Goal: Entertainment & Leisure: Browse casually

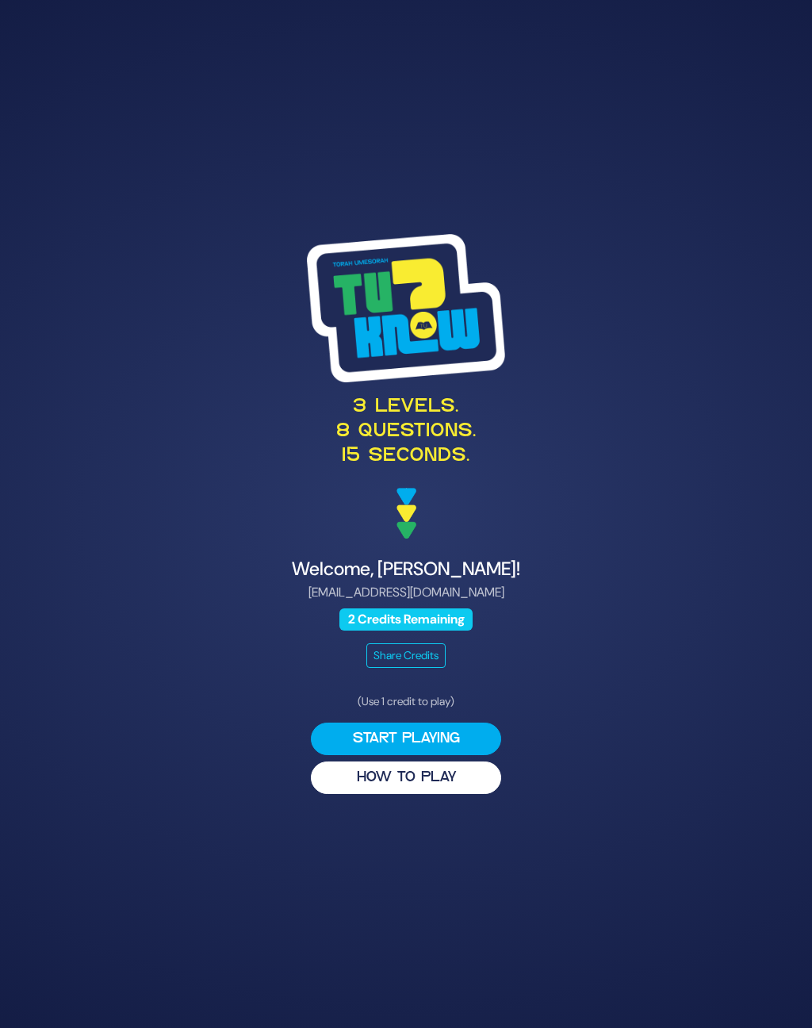
click at [451, 751] on button "Start Playing" at bounding box center [406, 739] width 190 height 33
click at [444, 750] on button "Start Playing" at bounding box center [406, 739] width 190 height 33
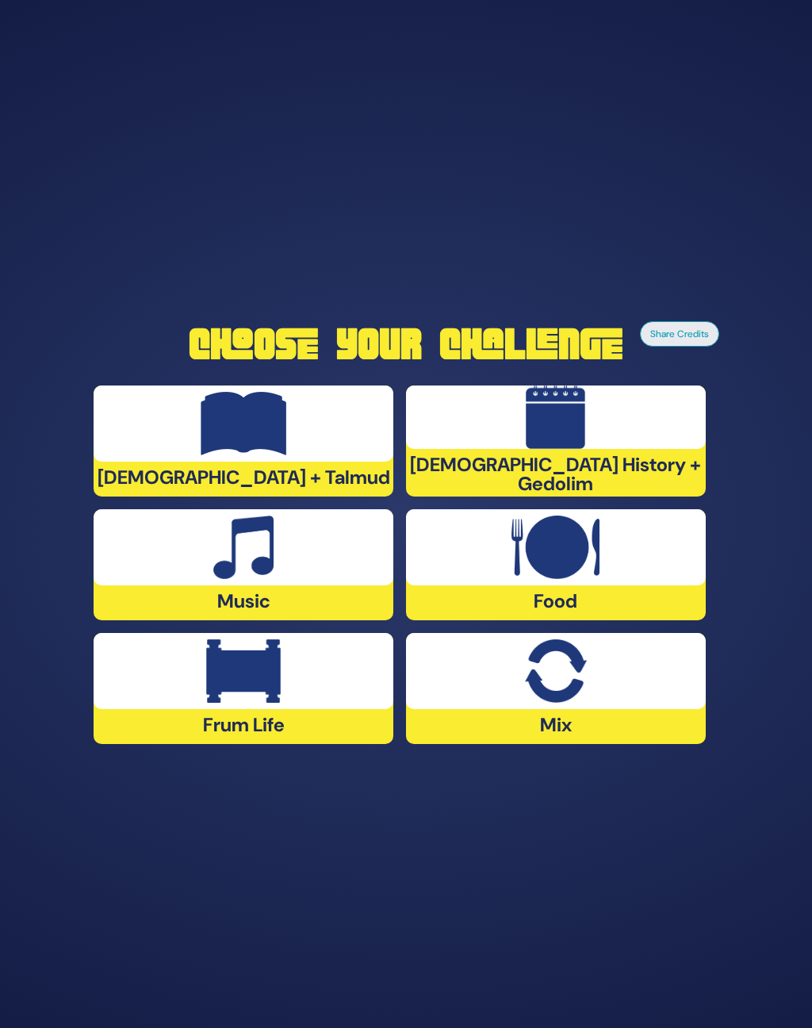
click at [267, 700] on img at bounding box center [243, 670] width 75 height 63
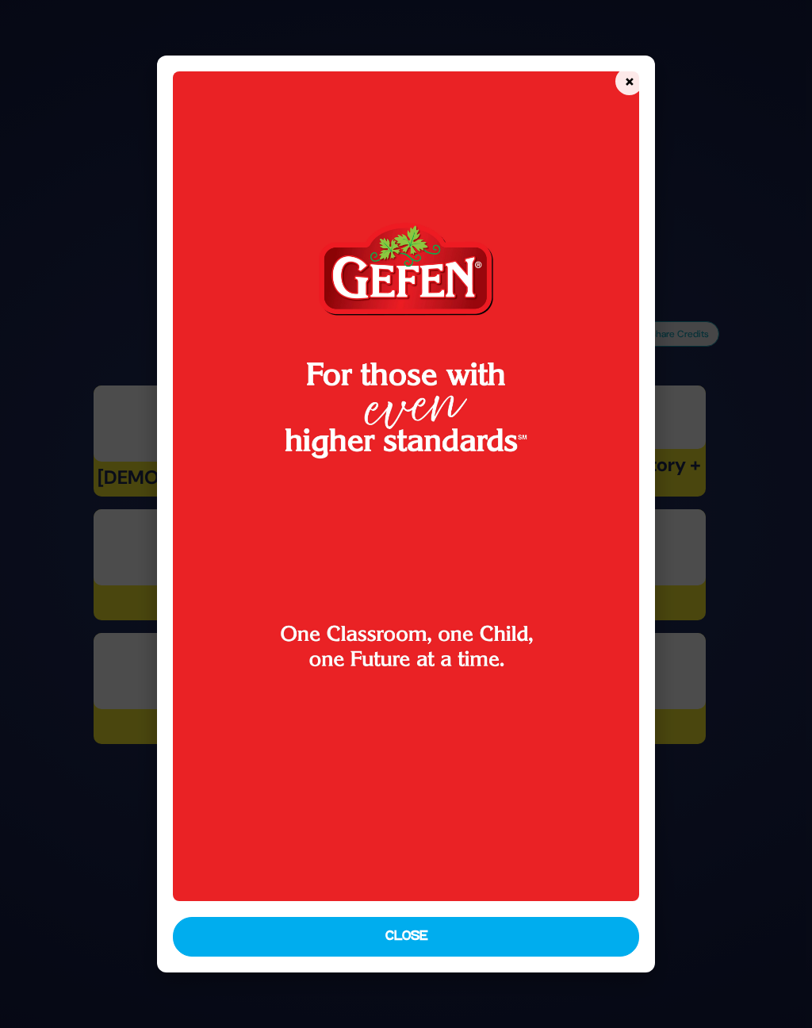
click at [468, 939] on button "Close" at bounding box center [406, 937] width 467 height 40
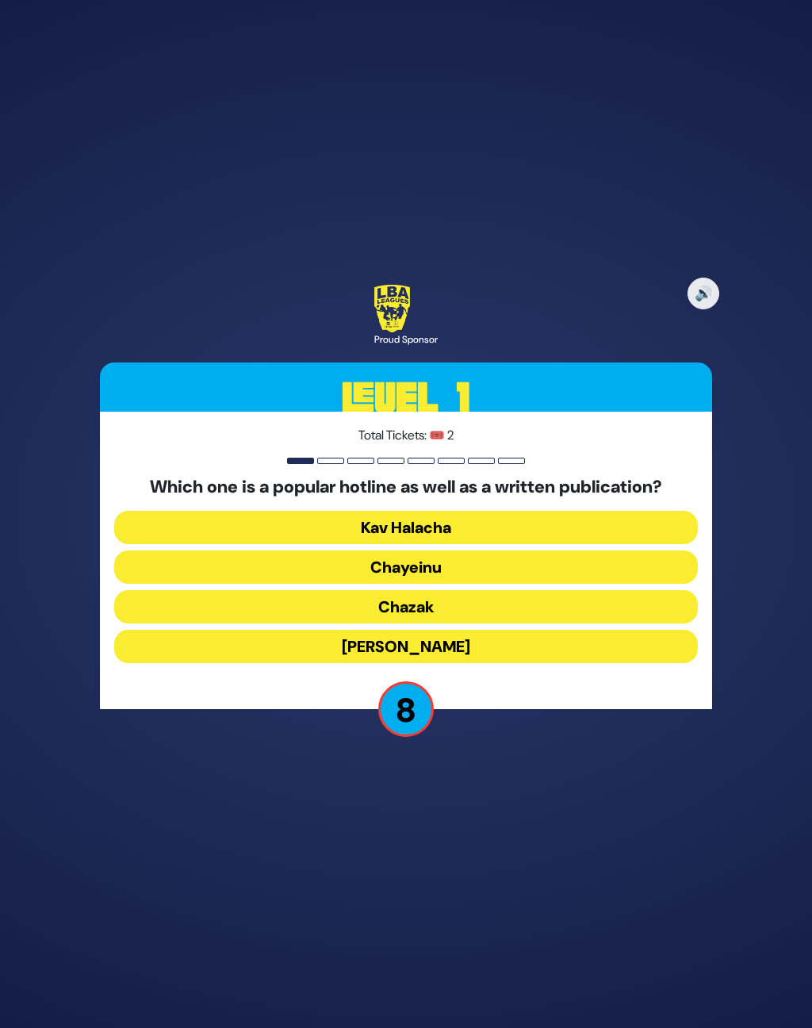
click at [423, 615] on button "Chazak" at bounding box center [405, 606] width 583 height 33
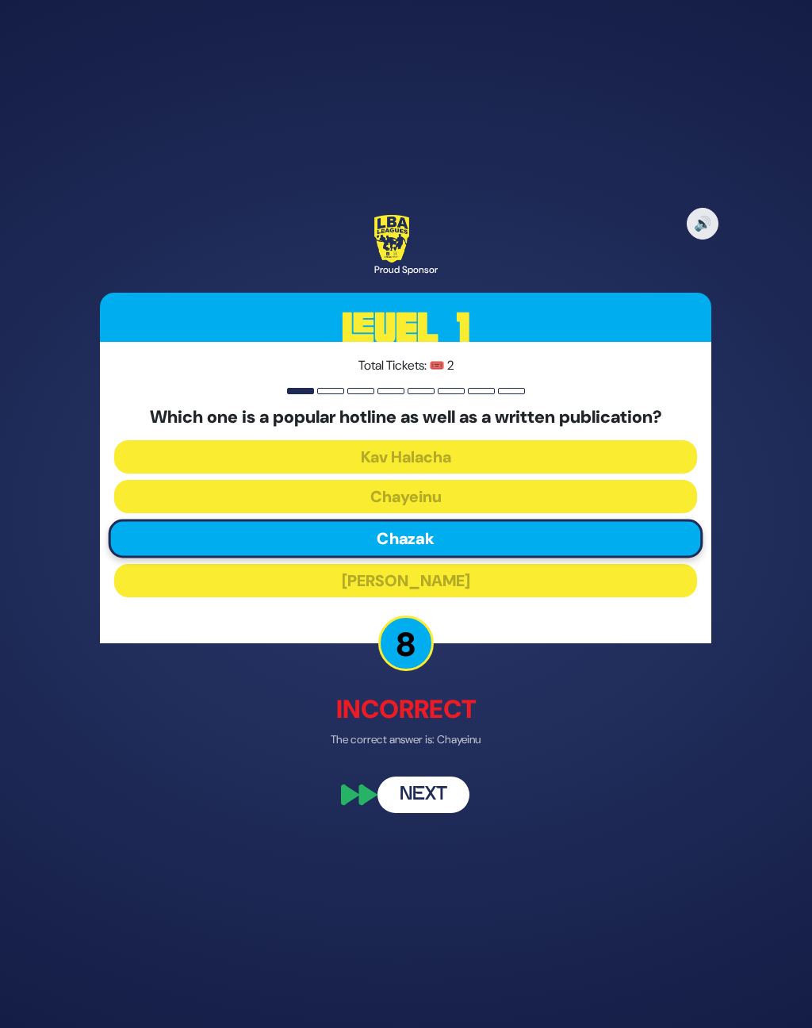
click at [452, 807] on button "Next" at bounding box center [424, 795] width 92 height 36
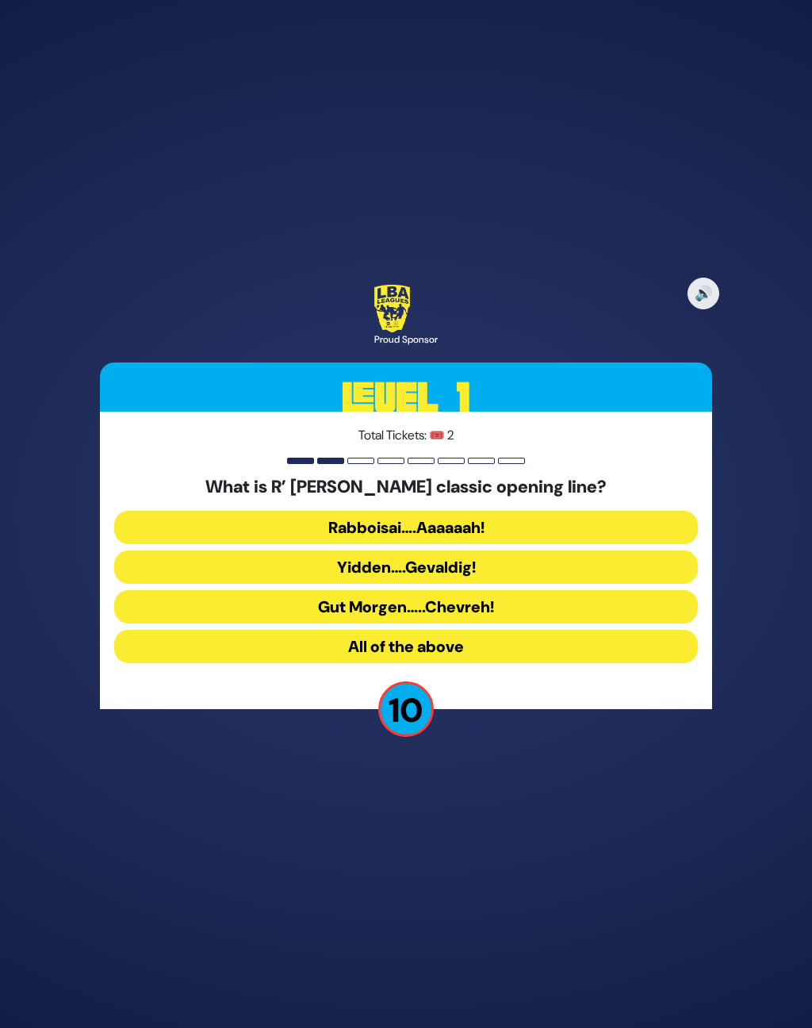
click at [466, 658] on button "All of the above" at bounding box center [405, 646] width 583 height 33
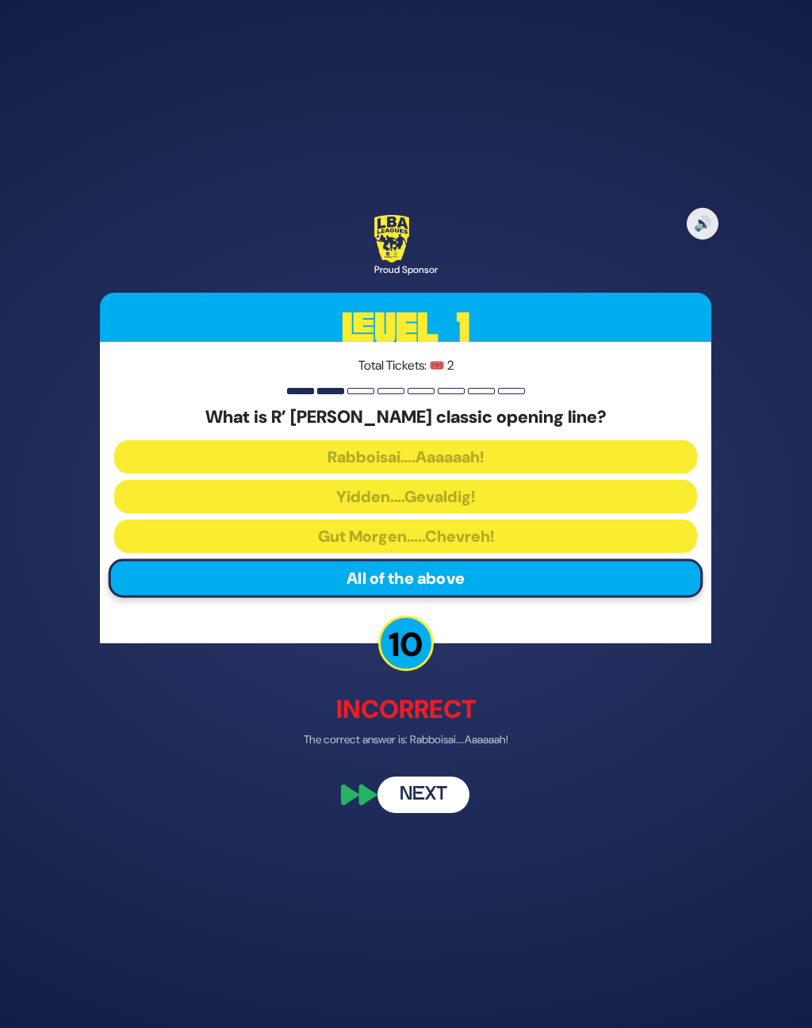
click at [435, 811] on button "Next" at bounding box center [424, 795] width 92 height 36
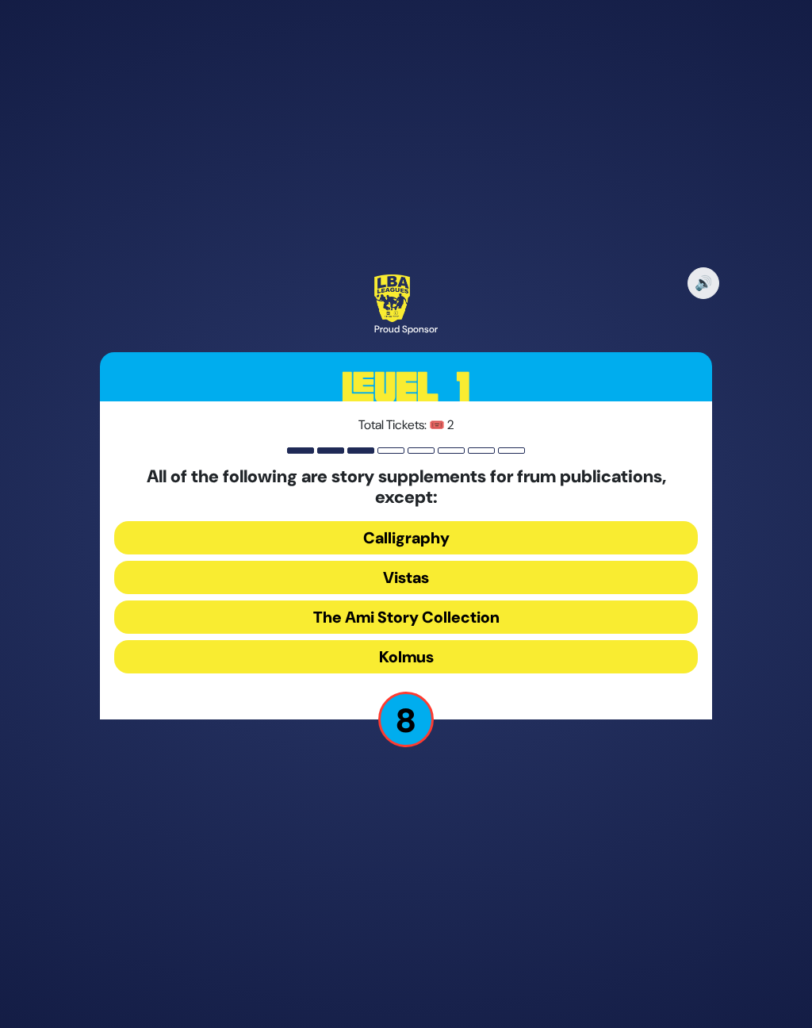
click at [439, 673] on button "Kolmus" at bounding box center [405, 656] width 583 height 33
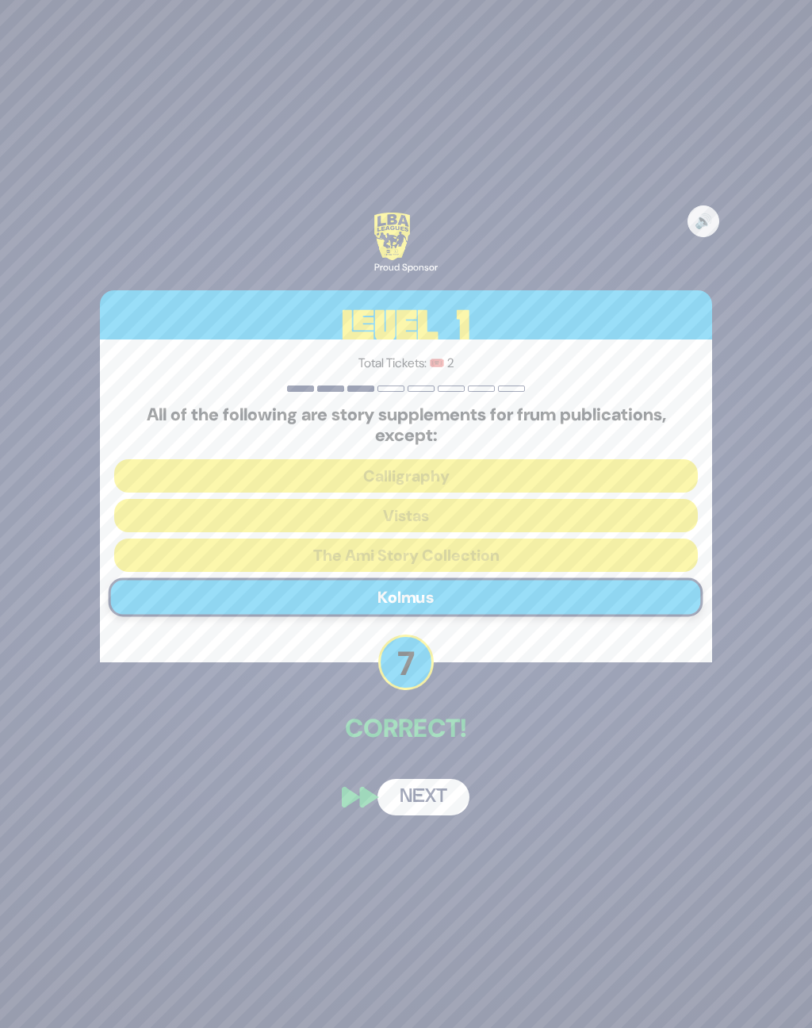
click at [420, 810] on button "Next" at bounding box center [424, 797] width 92 height 36
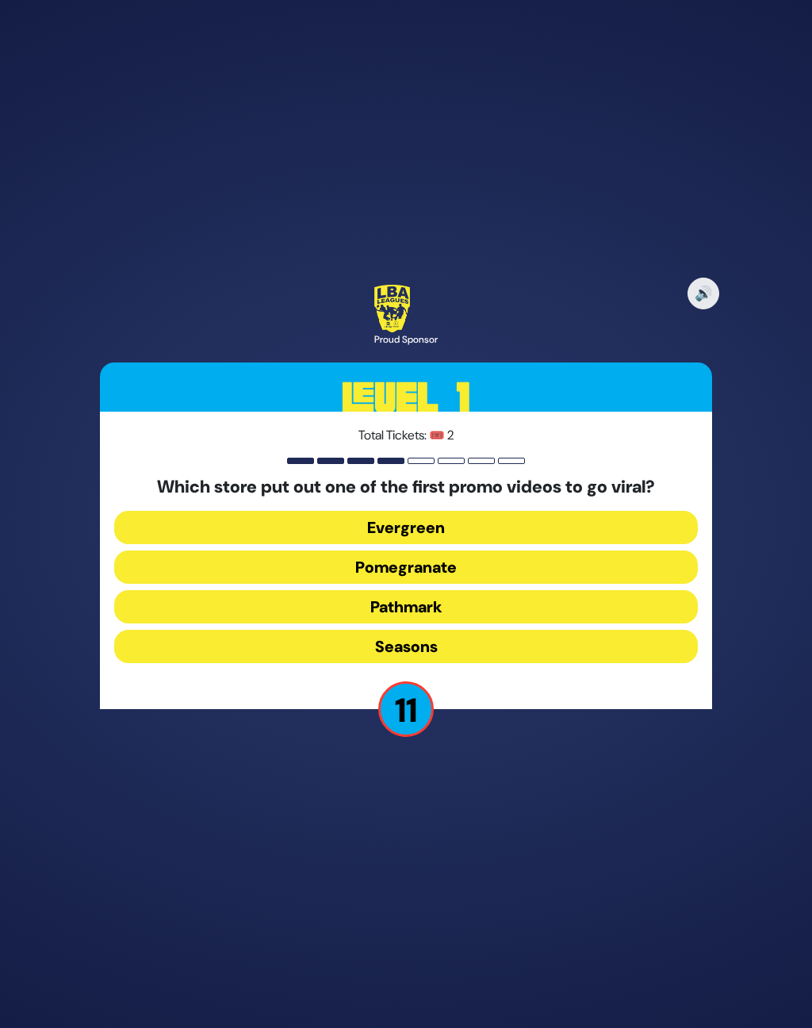
click at [431, 581] on button "Pomegranate" at bounding box center [405, 566] width 583 height 33
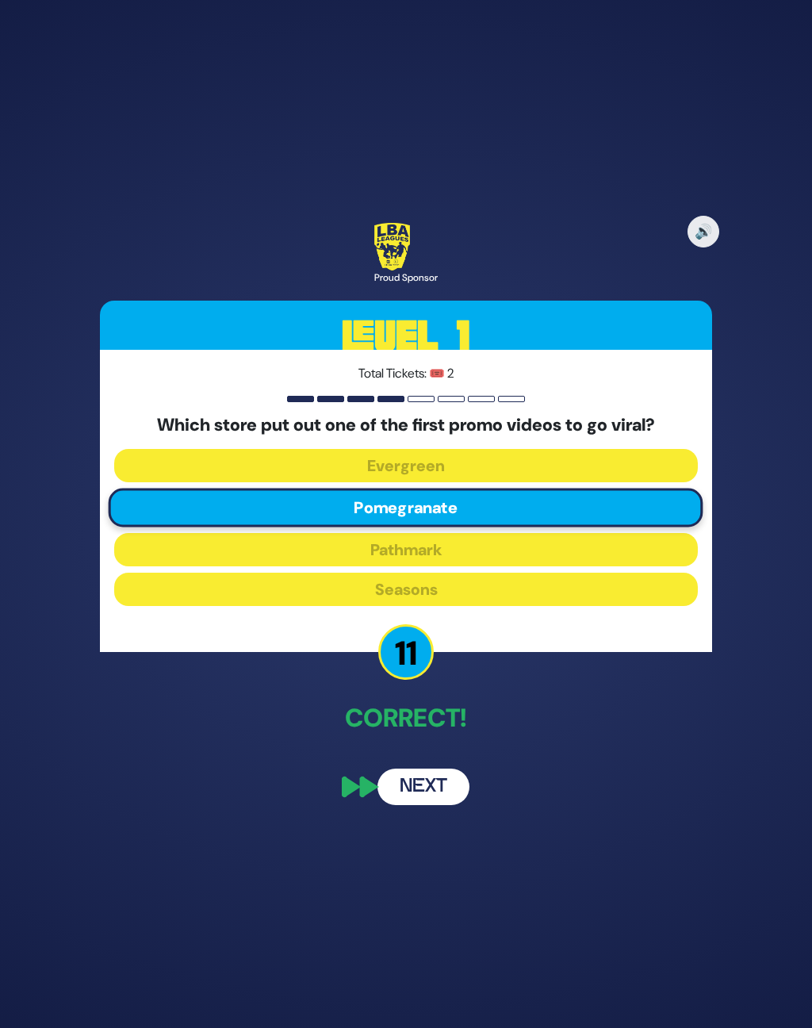
click at [412, 800] on button "Next" at bounding box center [424, 787] width 92 height 36
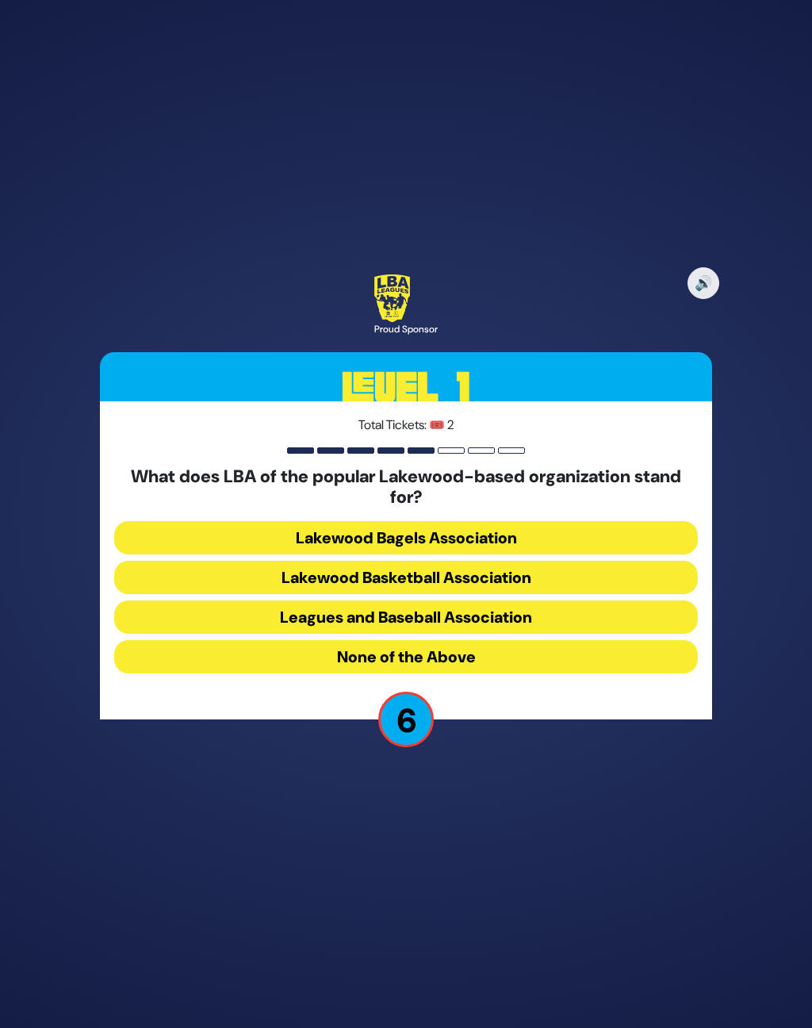
click at [474, 671] on button "None of the Above" at bounding box center [405, 656] width 583 height 33
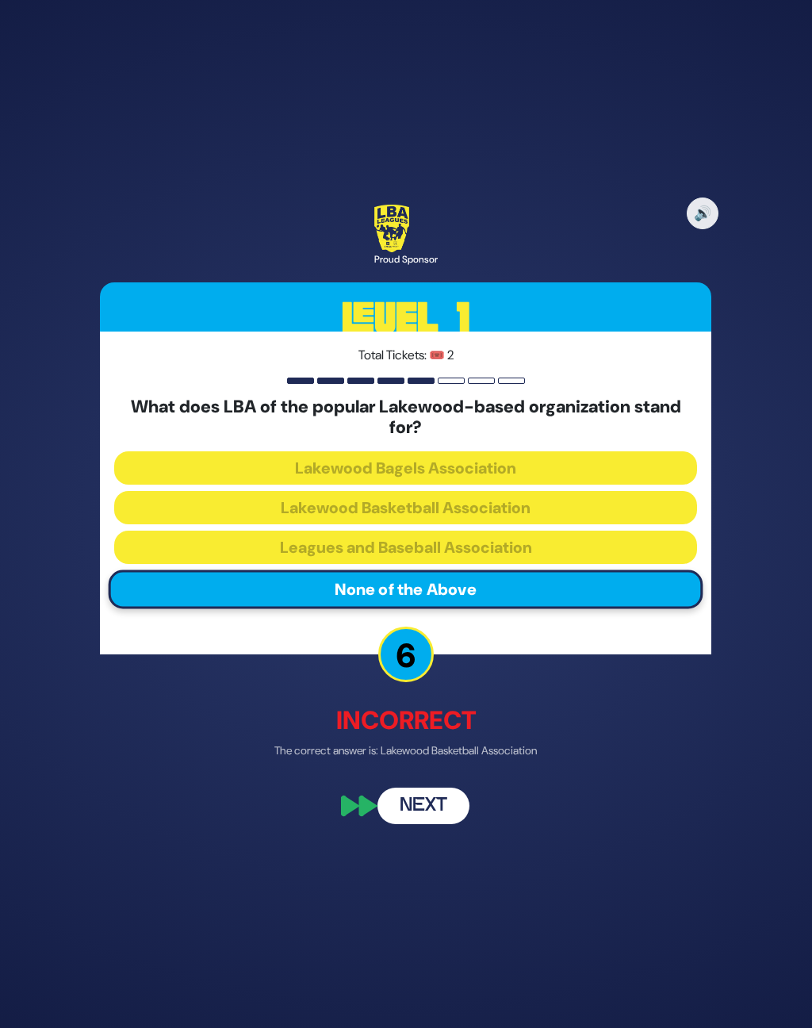
click at [417, 815] on button "Next" at bounding box center [424, 805] width 92 height 36
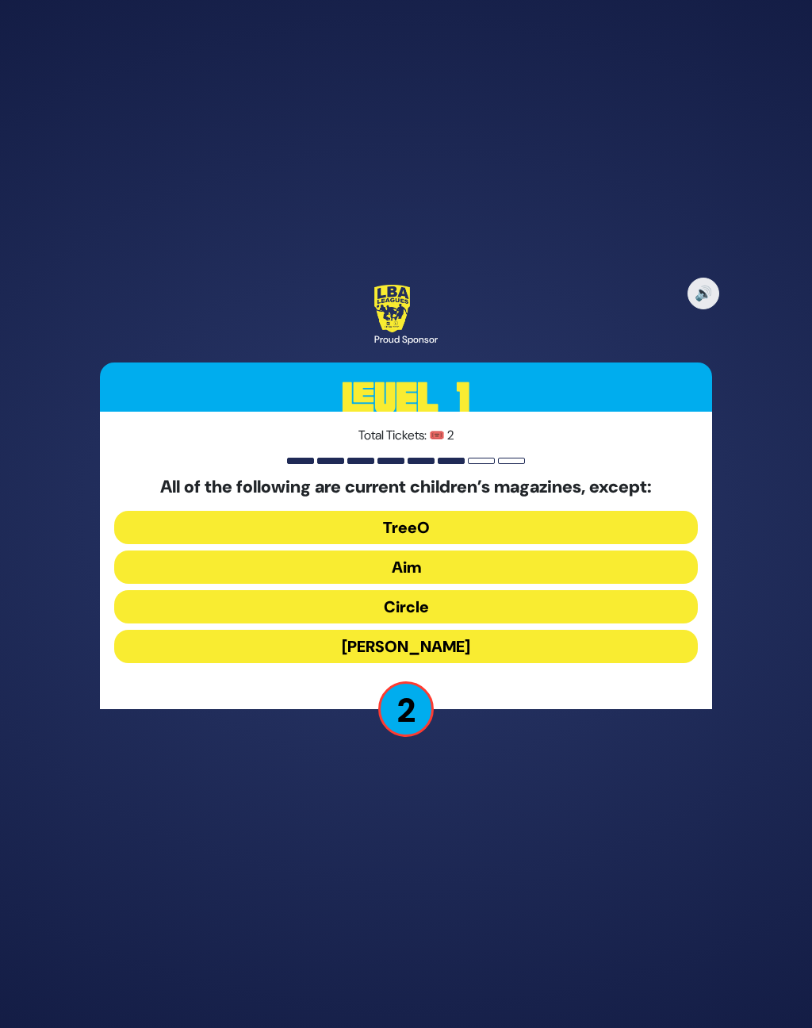
click at [439, 578] on button "Aim" at bounding box center [405, 566] width 583 height 33
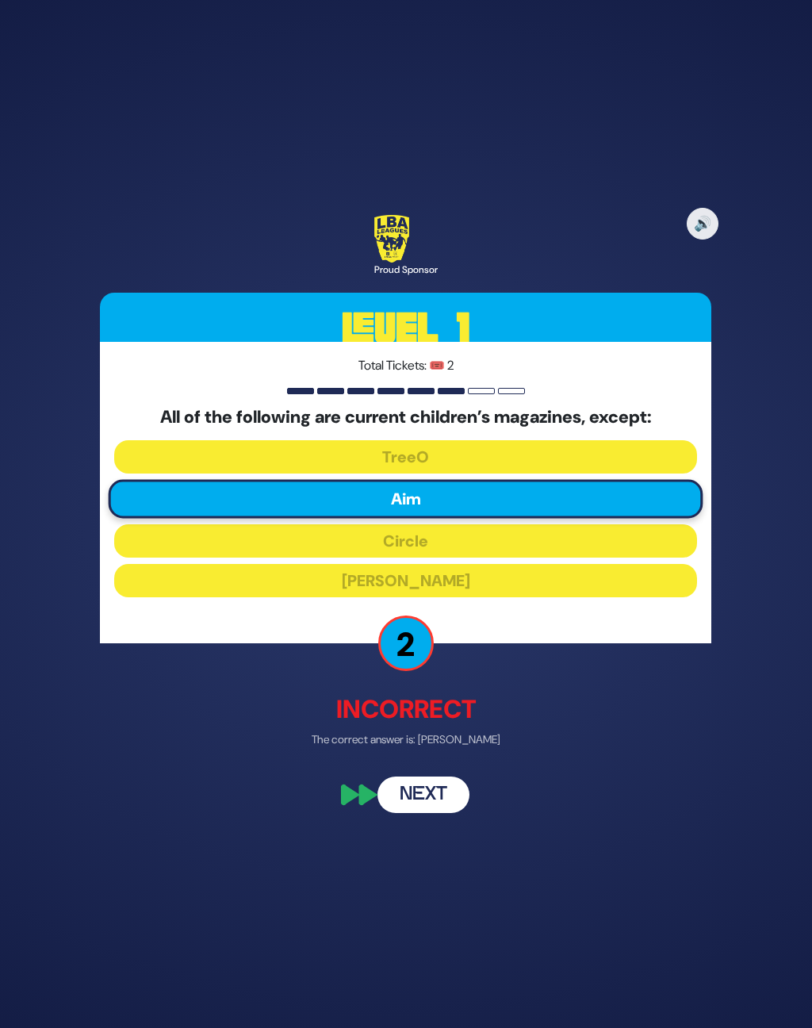
click at [426, 810] on button "Next" at bounding box center [424, 795] width 92 height 36
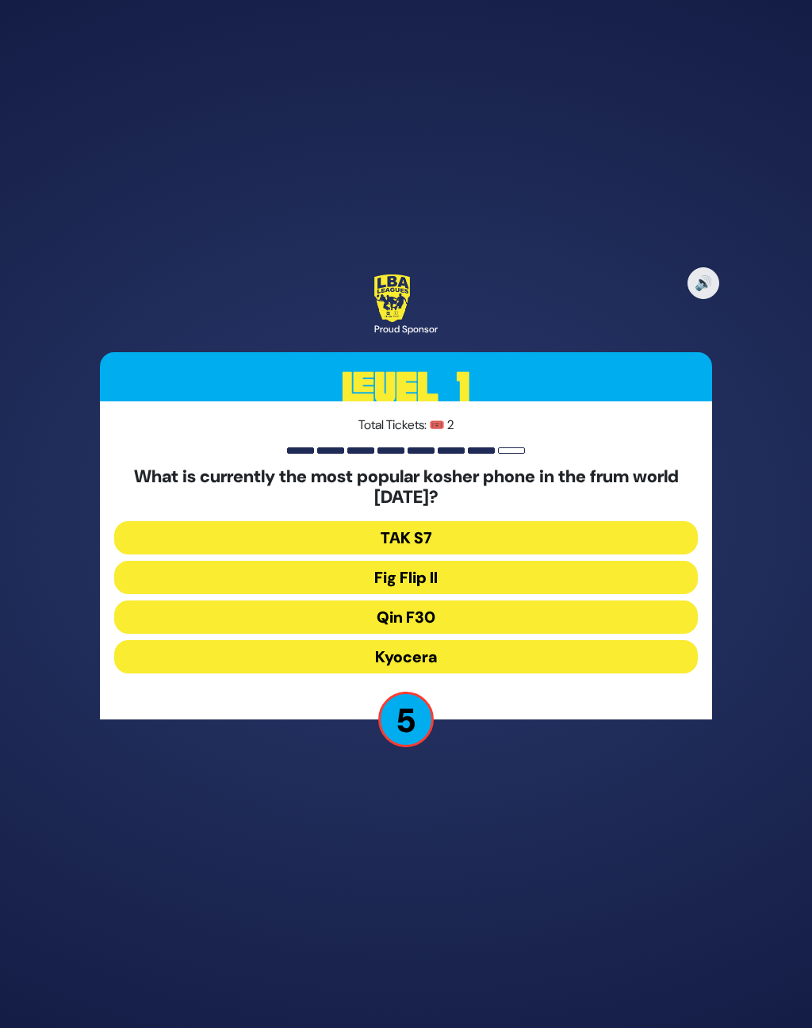
click at [450, 546] on button "TAK S7" at bounding box center [405, 537] width 583 height 33
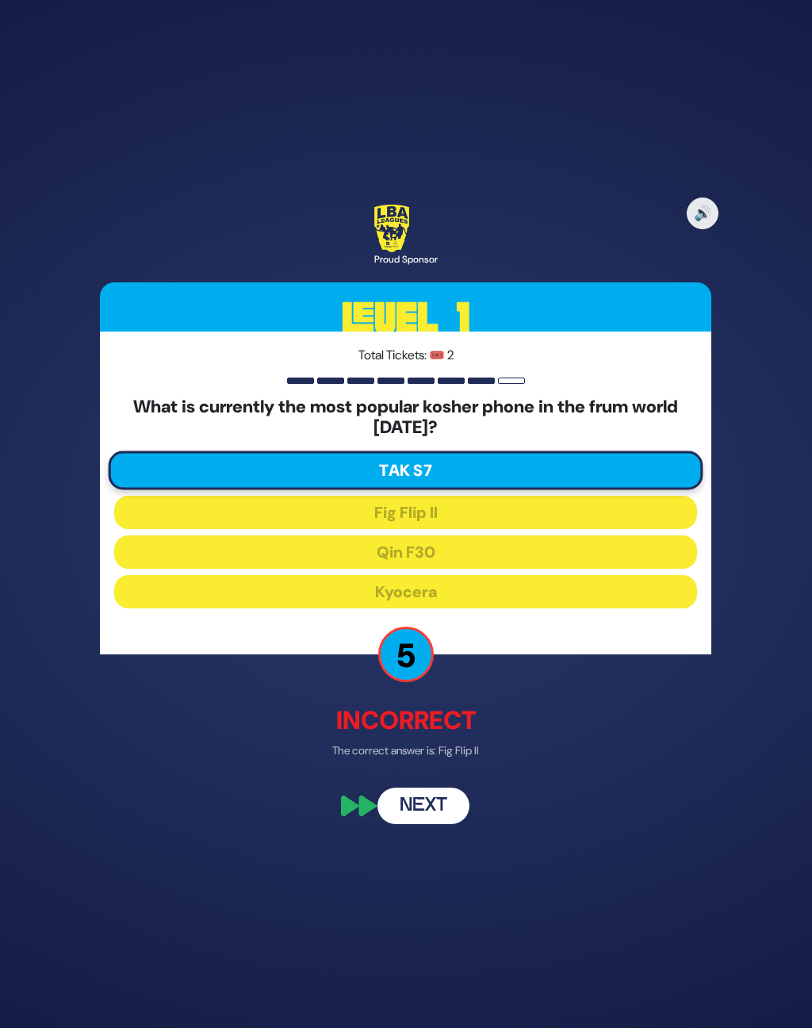
click at [414, 822] on button "Next" at bounding box center [424, 805] width 92 height 36
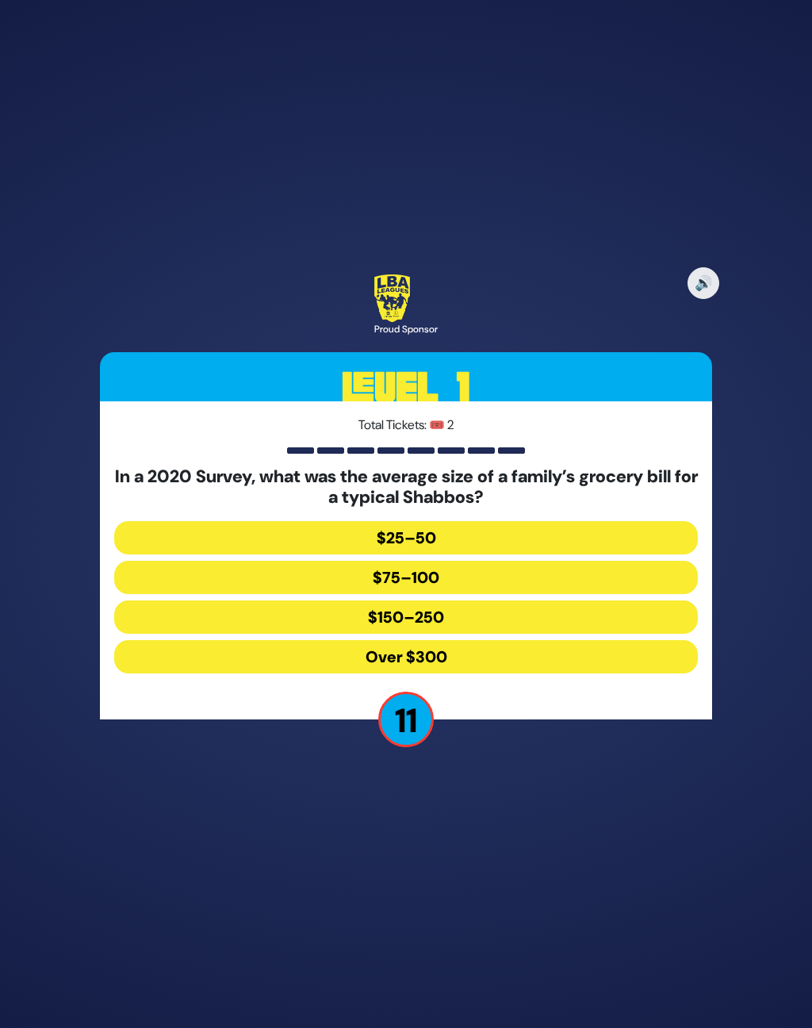
click at [461, 663] on button "Over $300" at bounding box center [405, 656] width 583 height 33
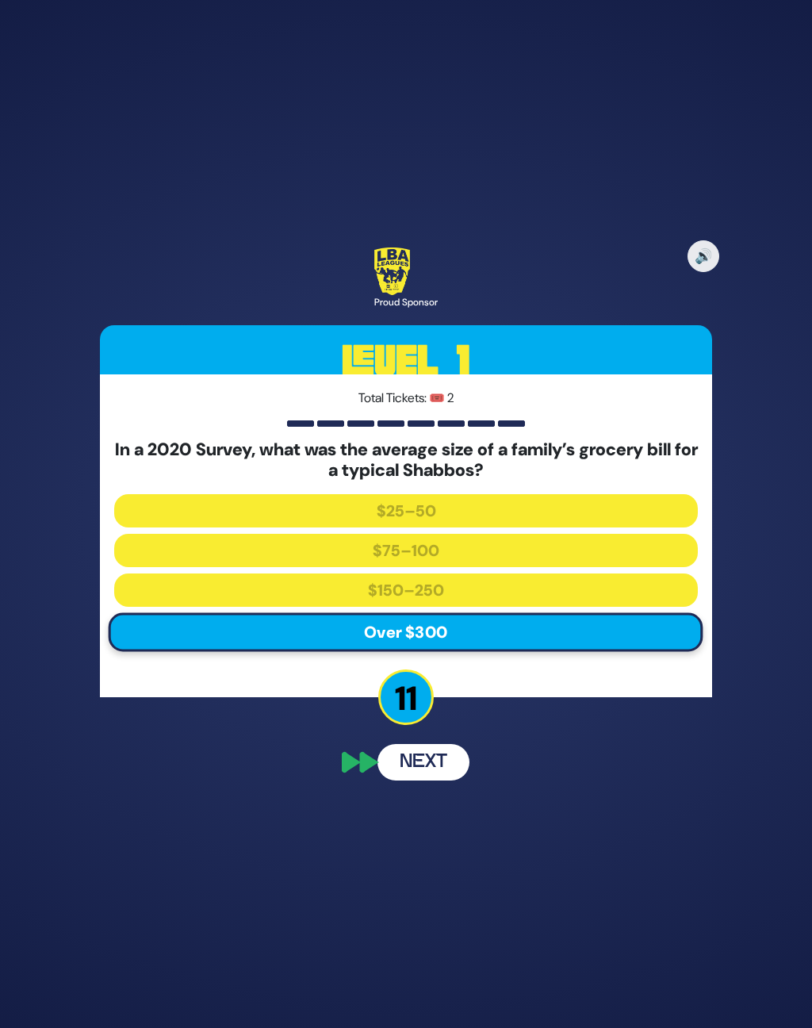
click at [428, 771] on button "Next" at bounding box center [424, 762] width 92 height 36
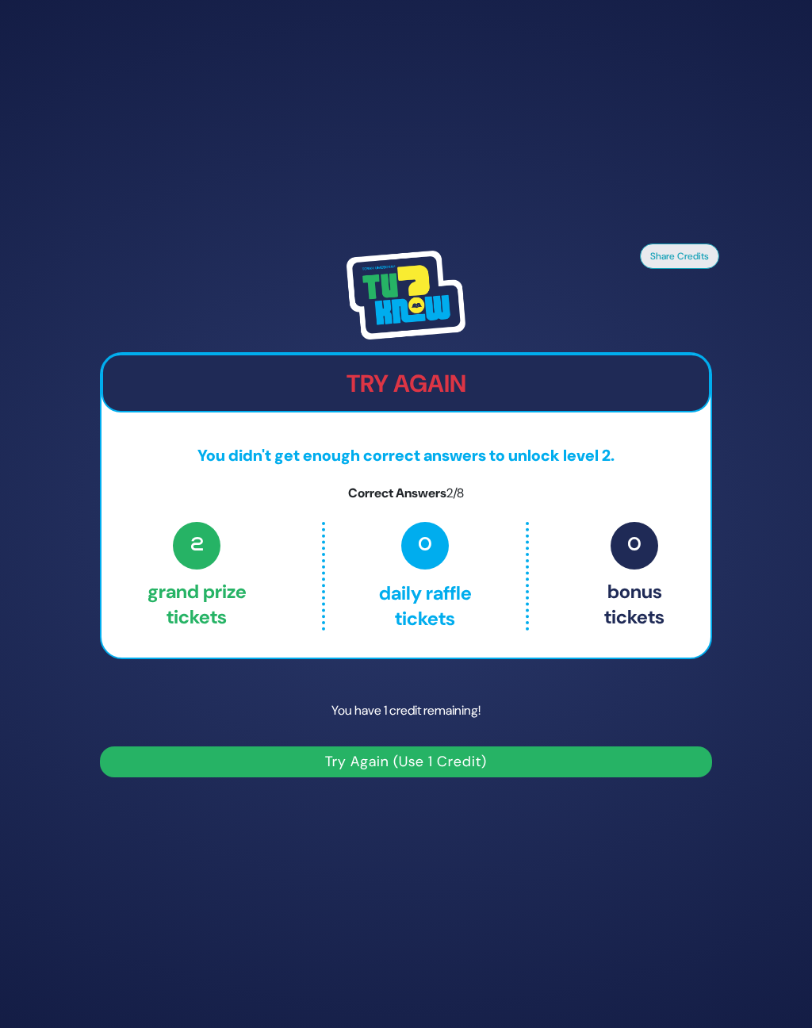
click at [483, 775] on button "Try Again (Use 1 Credit)" at bounding box center [406, 761] width 612 height 31
click at [459, 774] on button "Try Again (Use 1 Credit)" at bounding box center [406, 761] width 612 height 31
click at [417, 769] on button "Try Again (Use 1 Credit)" at bounding box center [406, 761] width 612 height 31
click at [459, 773] on button "Try Again (Use 1 Credit)" at bounding box center [406, 761] width 612 height 31
click at [590, 586] on div "2 Grand Prize tickets 0 Daily Raffle tickets 0 Bonus tickets" at bounding box center [406, 576] width 517 height 108
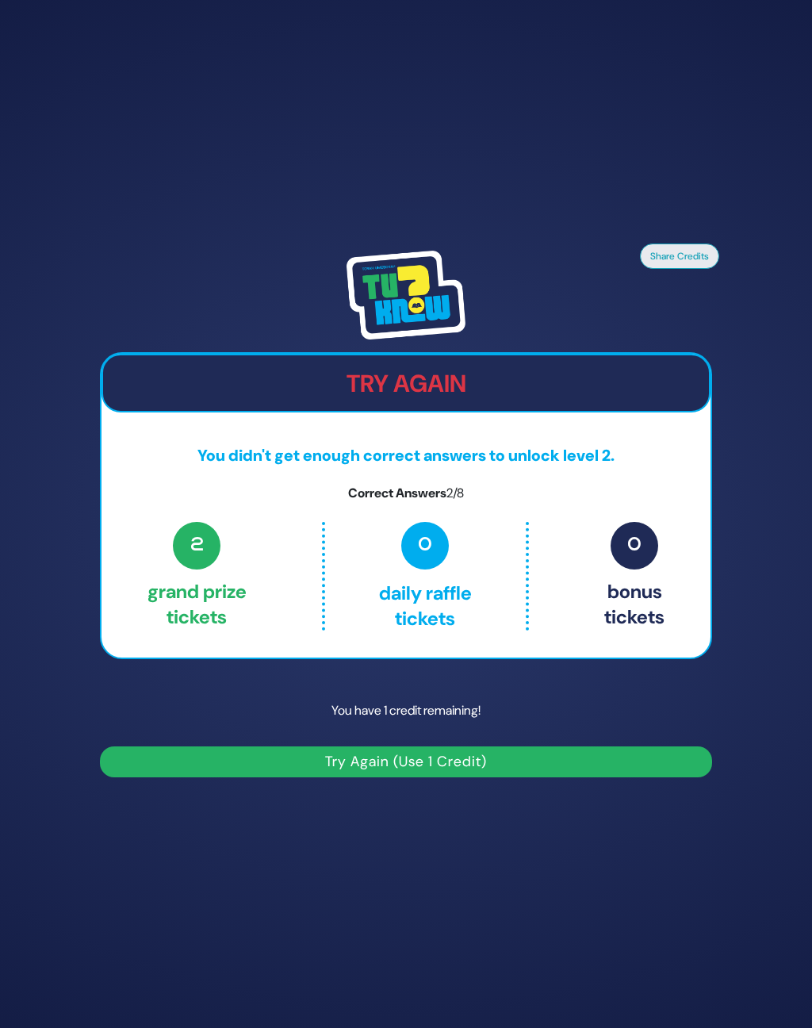
click at [417, 773] on button "Try Again (Use 1 Credit)" at bounding box center [406, 761] width 612 height 31
click at [432, 569] on span "0" at bounding box center [425, 546] width 48 height 48
click at [192, 583] on p "2 Grand Prize tickets" at bounding box center [197, 576] width 99 height 108
click at [531, 462] on p "You didn't get enough correct answers to unlock level 2." at bounding box center [406, 455] width 608 height 19
click at [444, 773] on button "Try Again (Use 1 Credit)" at bounding box center [406, 761] width 612 height 31
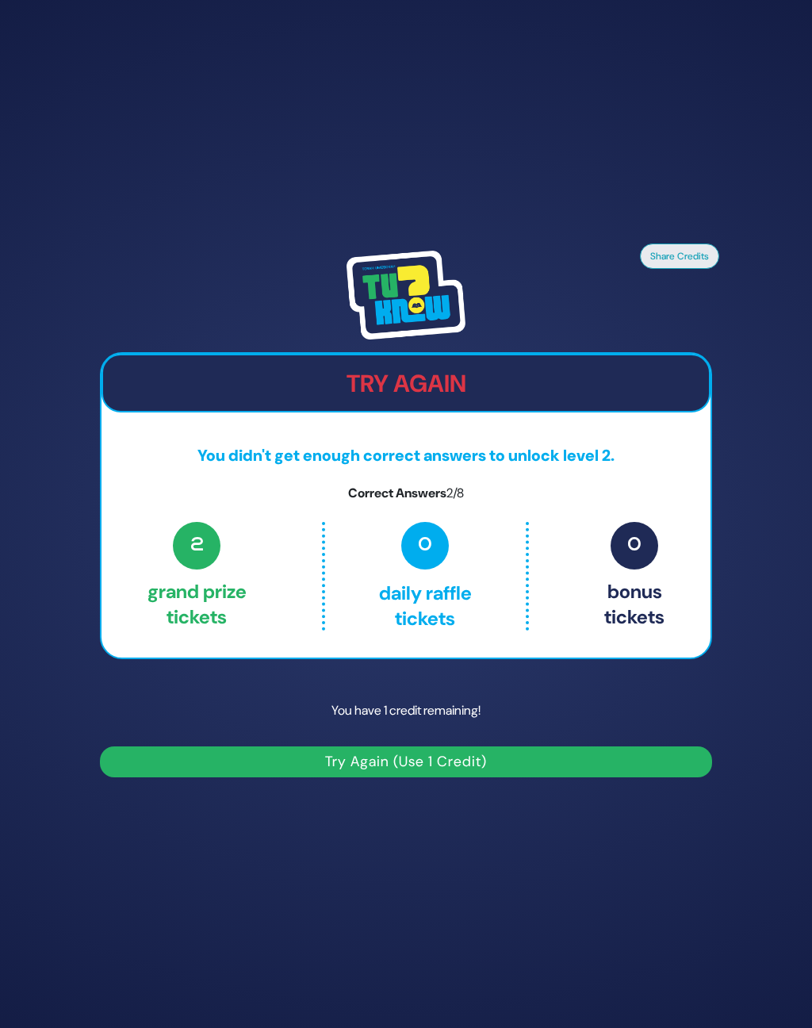
click at [349, 767] on button "Try Again (Use 1 Credit)" at bounding box center [406, 761] width 612 height 31
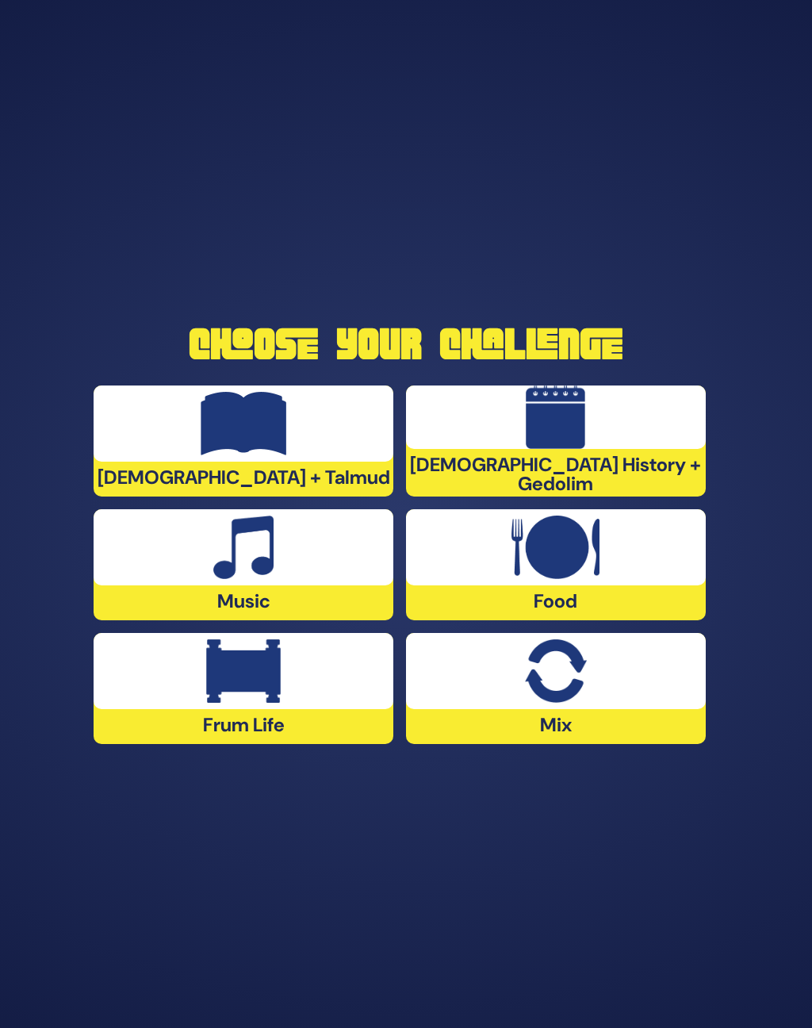
click at [244, 579] on img at bounding box center [243, 547] width 61 height 63
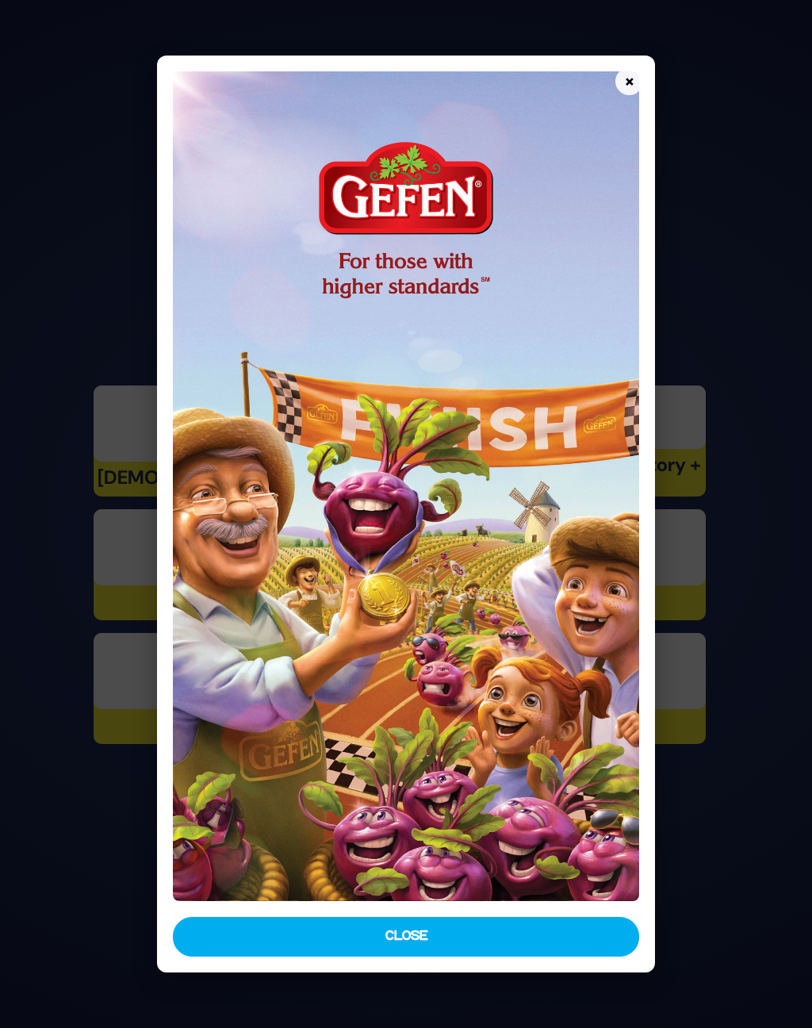
click at [628, 71] on button "×" at bounding box center [630, 81] width 28 height 28
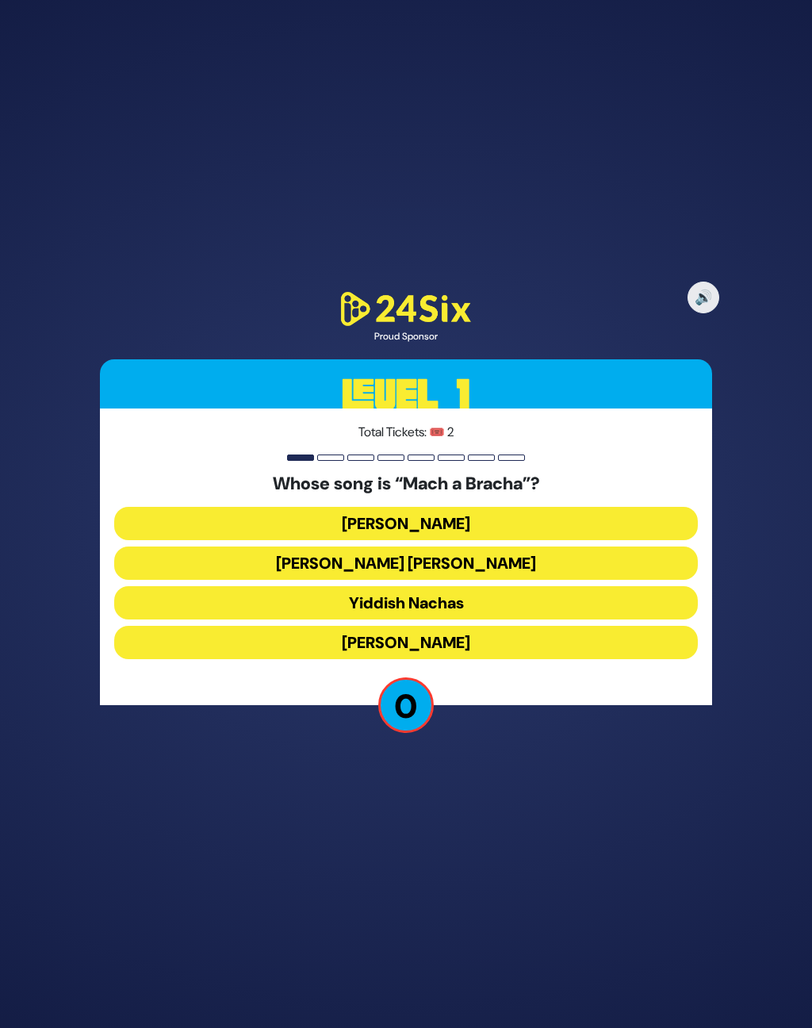
click at [456, 659] on button "[PERSON_NAME]" at bounding box center [405, 642] width 583 height 33
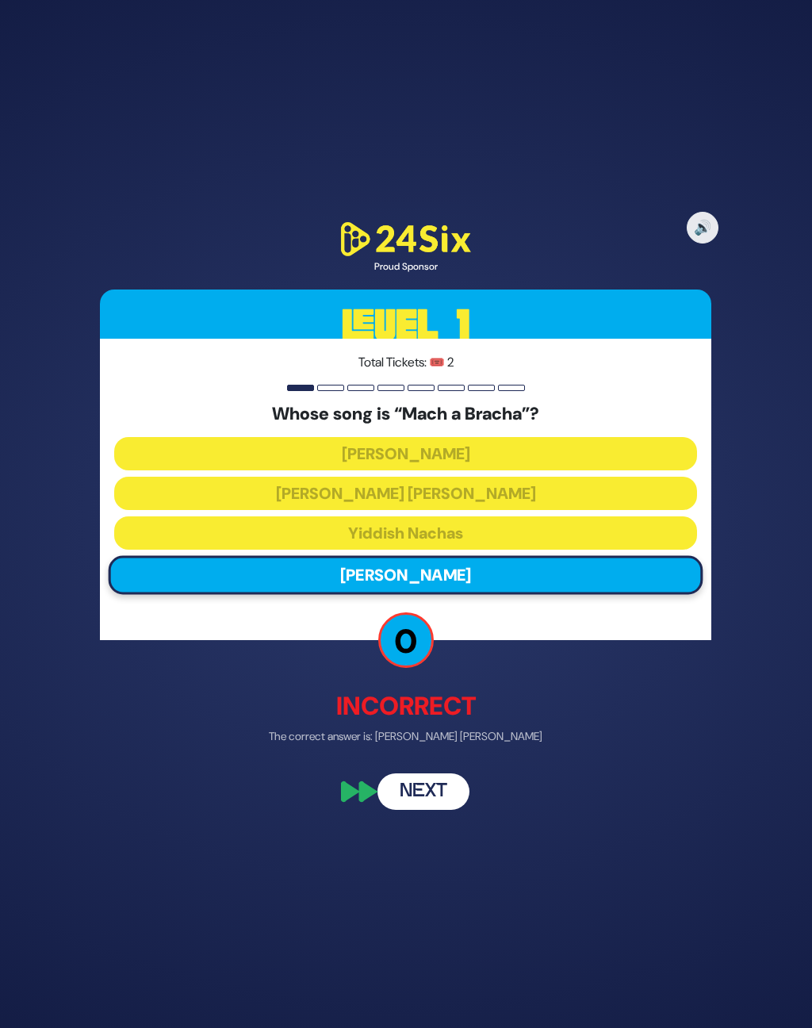
click at [416, 804] on button "Next" at bounding box center [424, 791] width 92 height 36
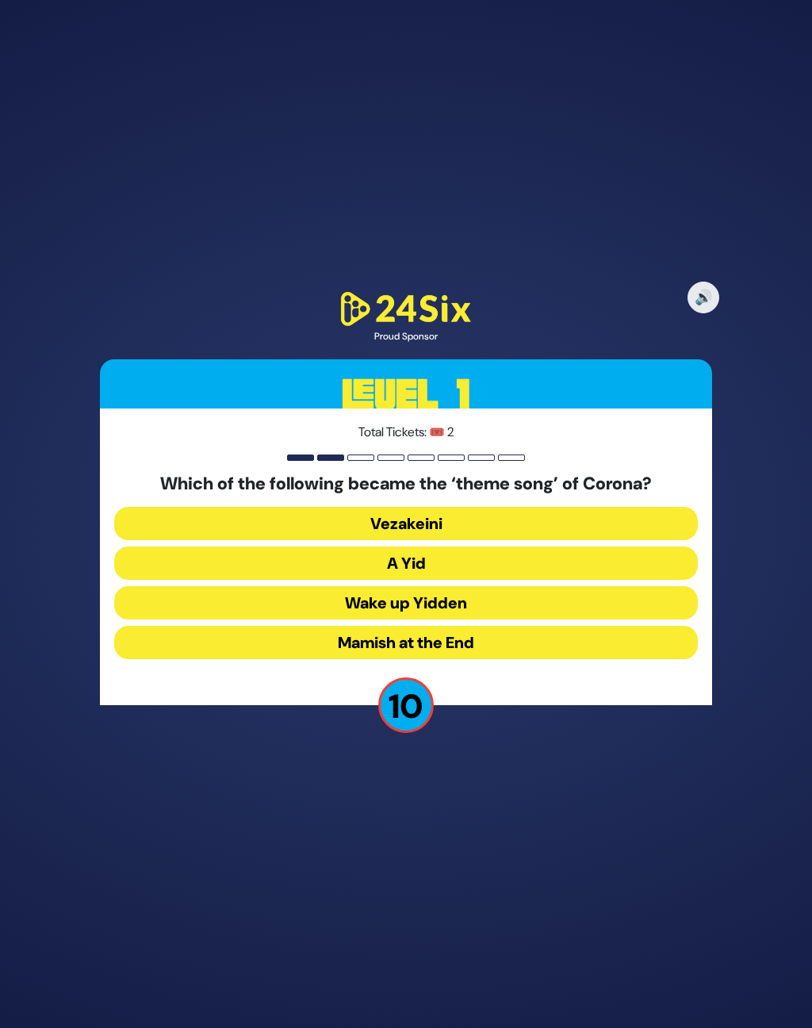
click at [444, 573] on button "A Yid" at bounding box center [405, 562] width 583 height 33
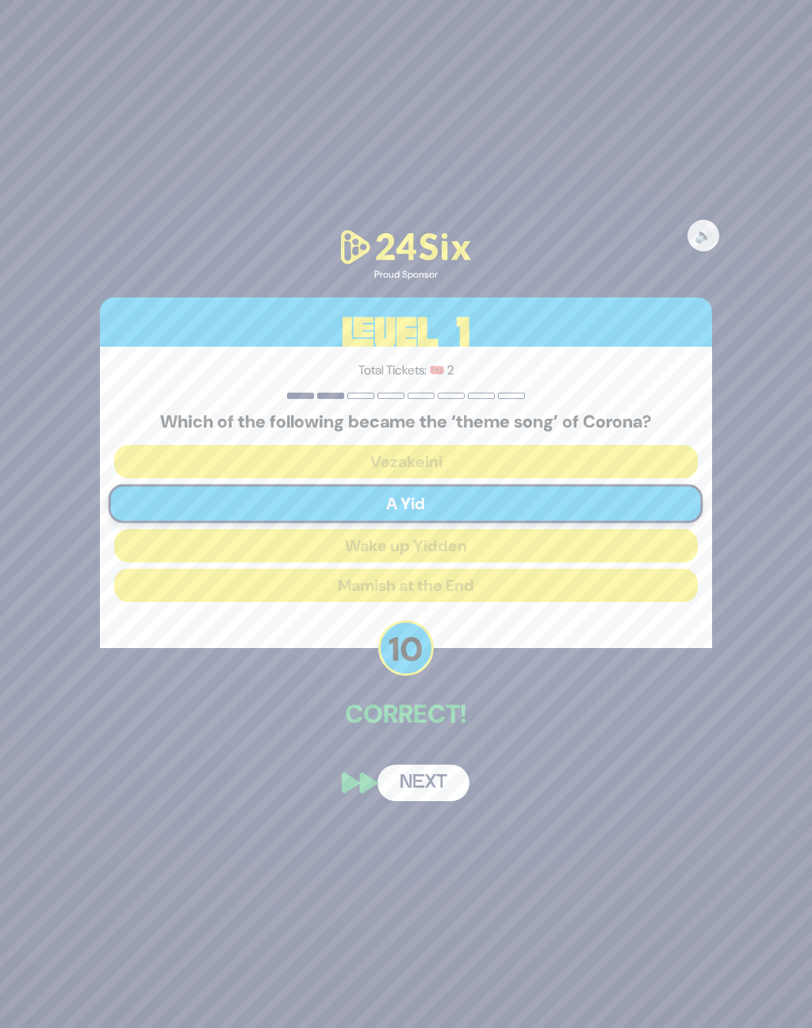
click at [435, 801] on button "Next" at bounding box center [424, 783] width 92 height 36
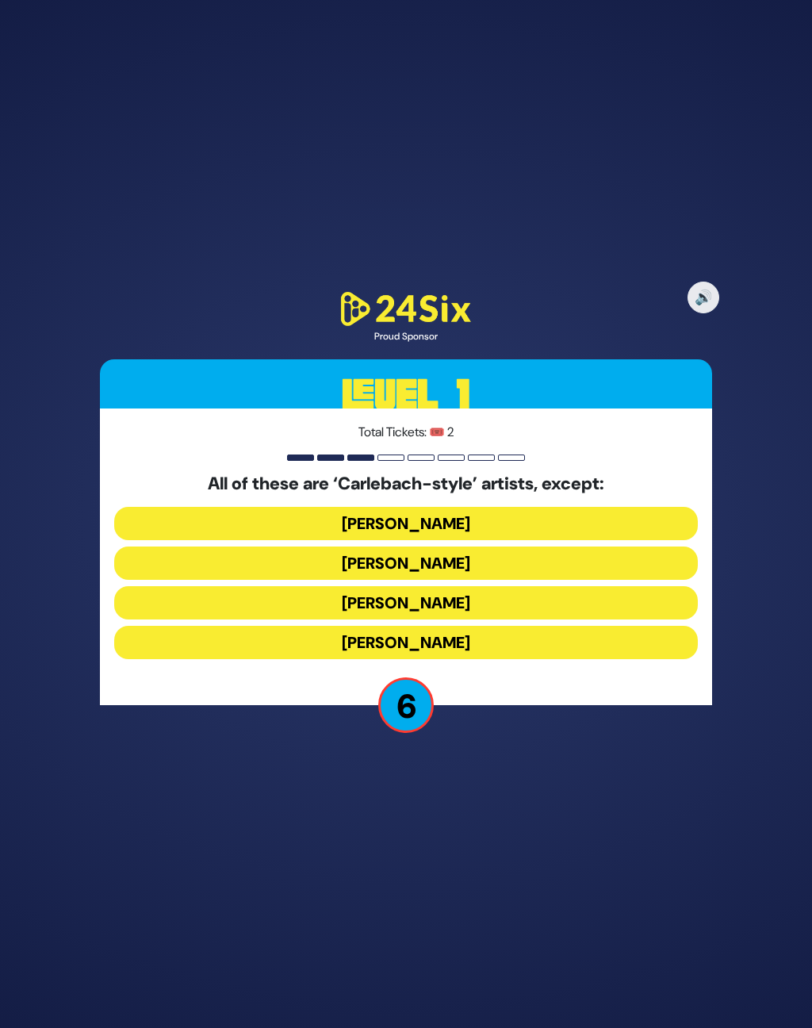
click at [472, 608] on button "[PERSON_NAME]" at bounding box center [405, 602] width 583 height 33
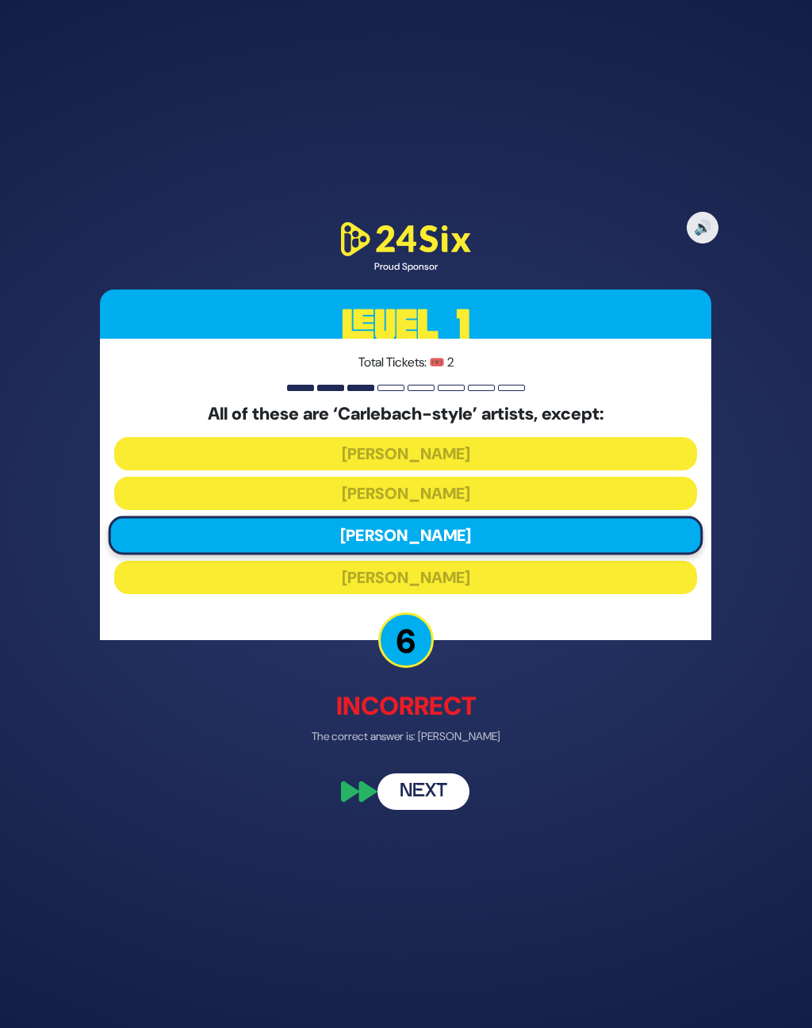
click at [420, 807] on button "Next" at bounding box center [424, 791] width 92 height 36
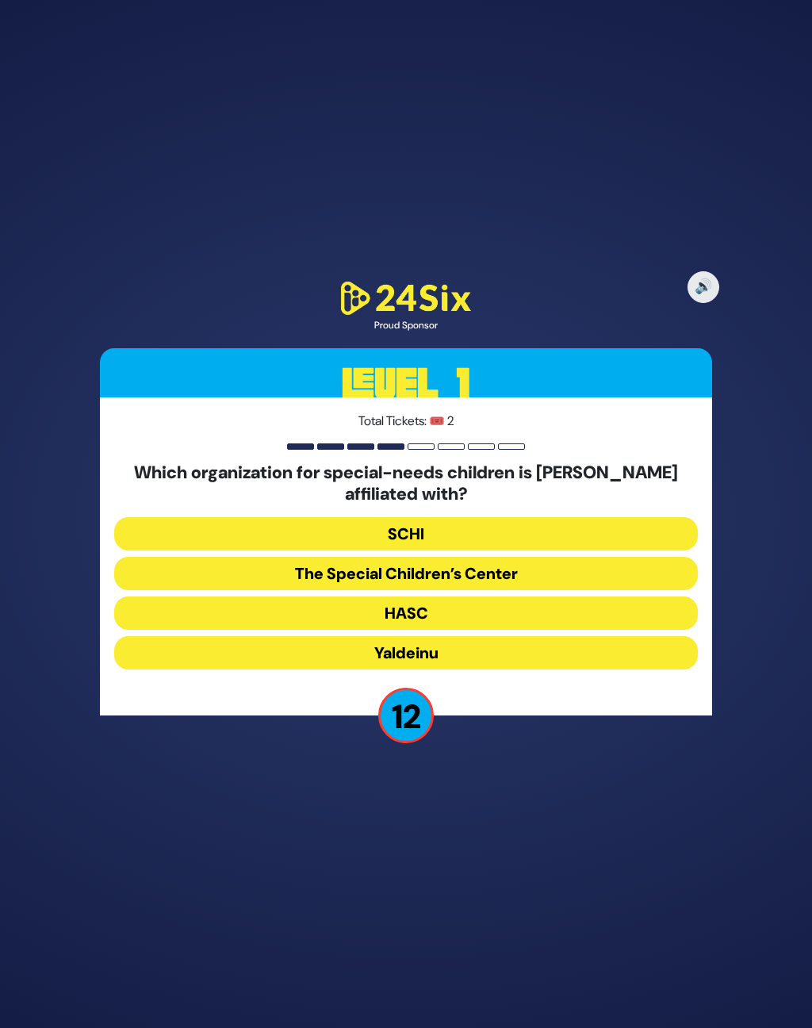
click at [435, 585] on button "The Special Children’s Center" at bounding box center [405, 573] width 583 height 33
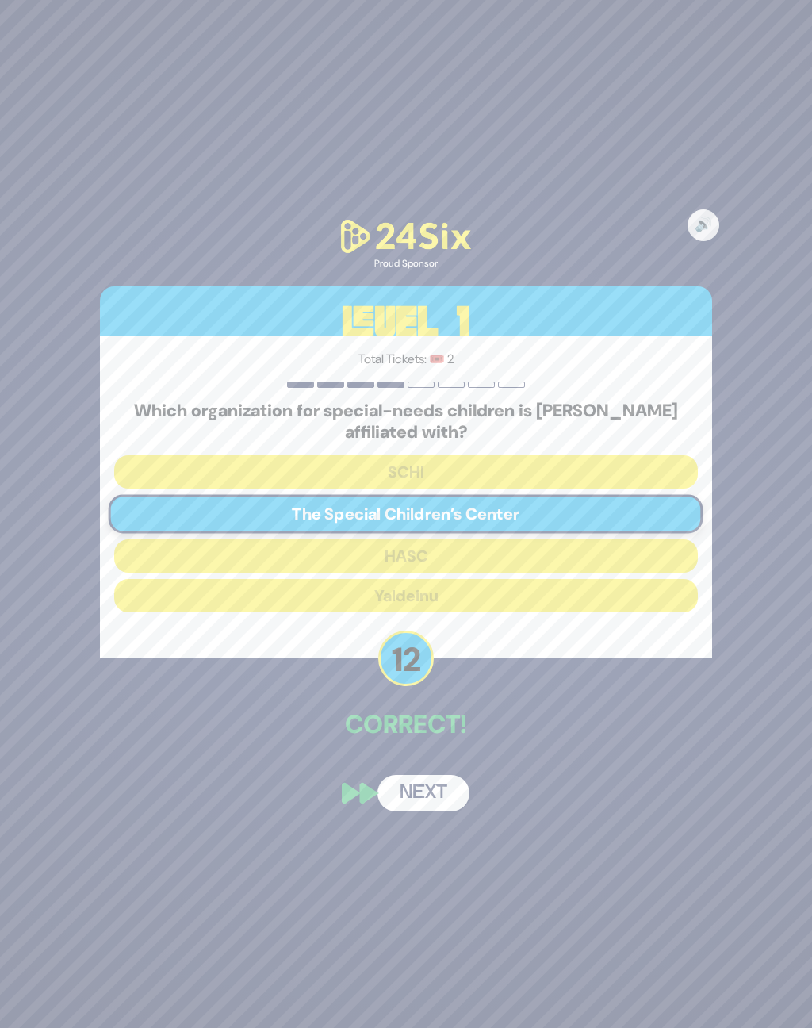
click at [404, 792] on button "Next" at bounding box center [424, 793] width 92 height 36
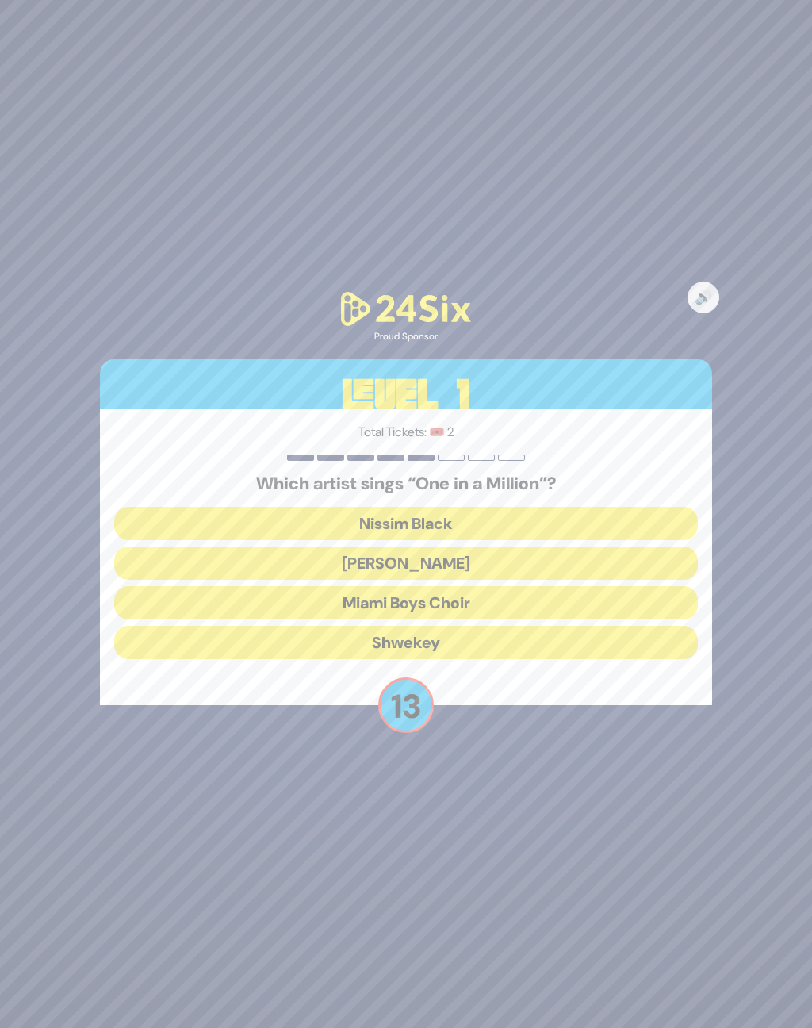
click at [467, 569] on button "[PERSON_NAME]" at bounding box center [405, 562] width 583 height 33
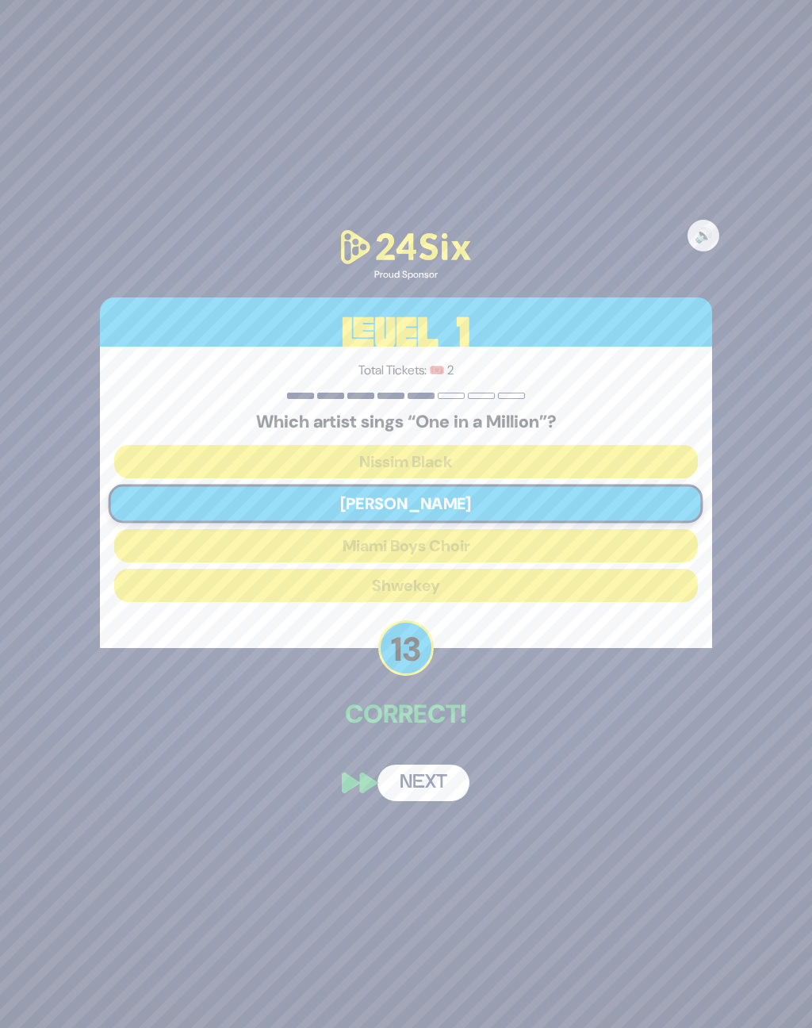
click at [424, 792] on button "Next" at bounding box center [424, 783] width 92 height 36
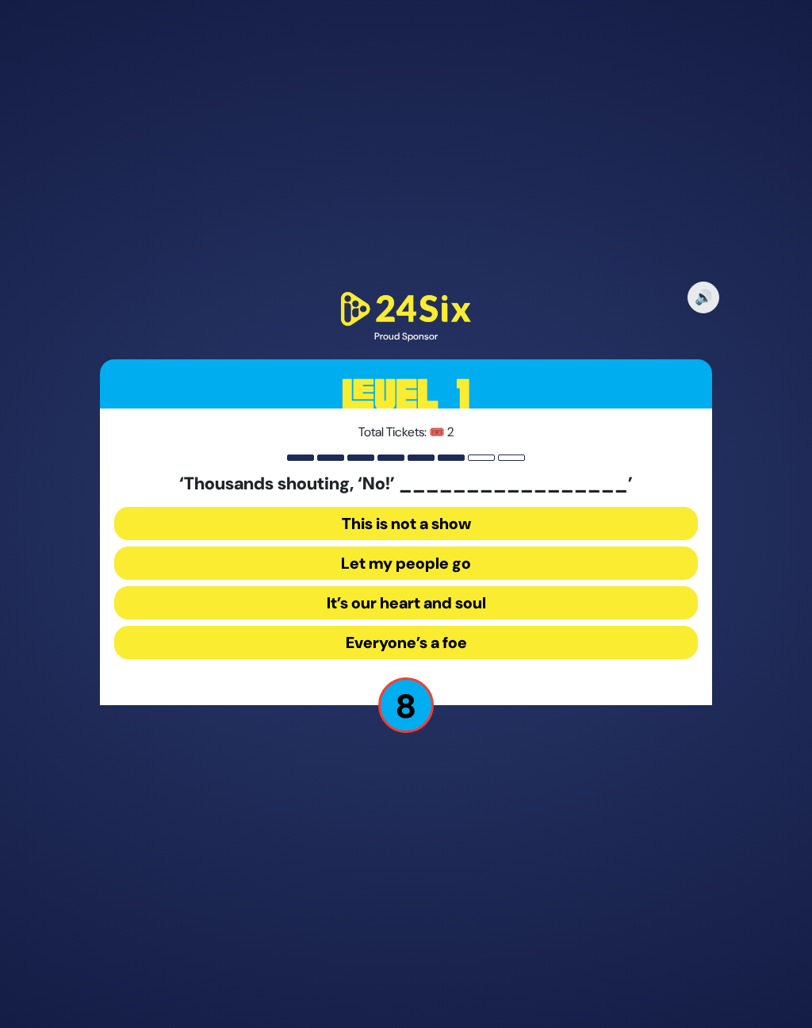
click at [480, 577] on button "Let my people go" at bounding box center [405, 562] width 583 height 33
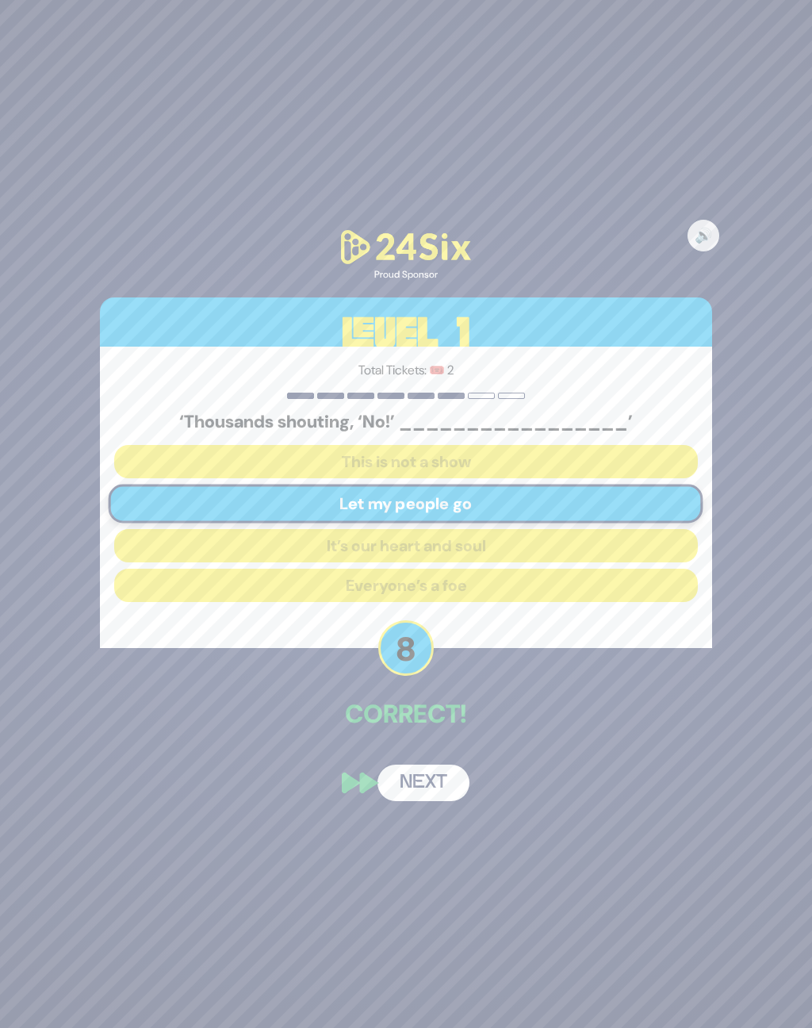
click at [414, 800] on button "Next" at bounding box center [424, 783] width 92 height 36
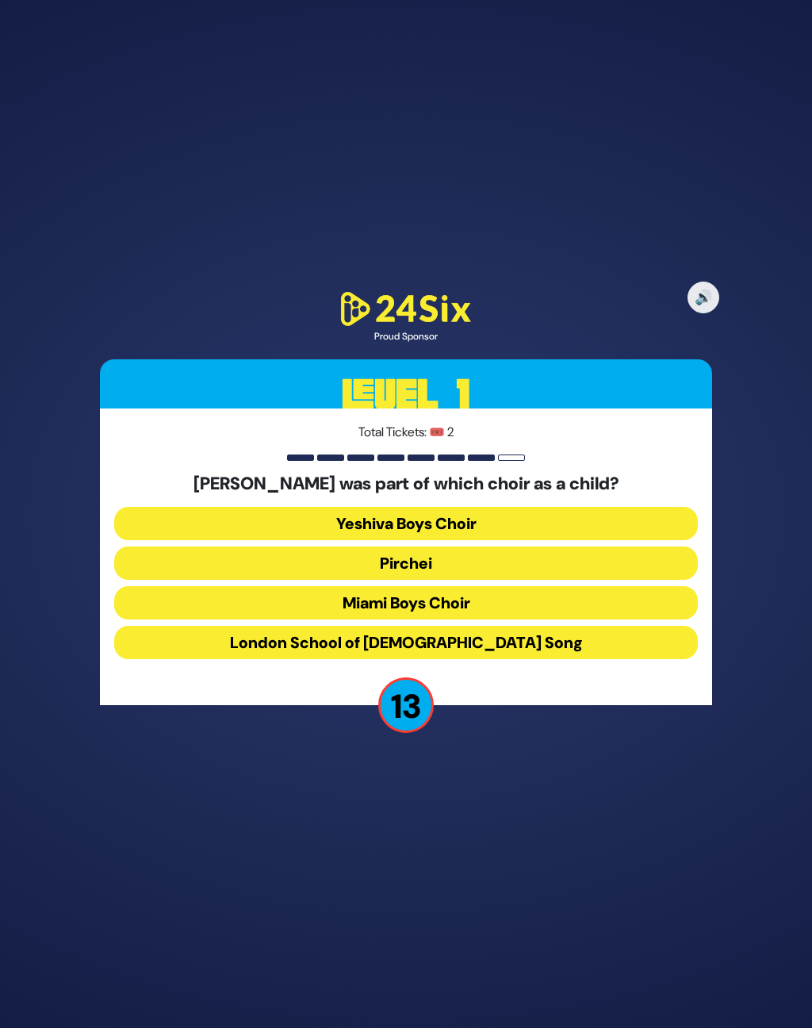
click at [454, 612] on button "Miami Boys Choir" at bounding box center [405, 602] width 583 height 33
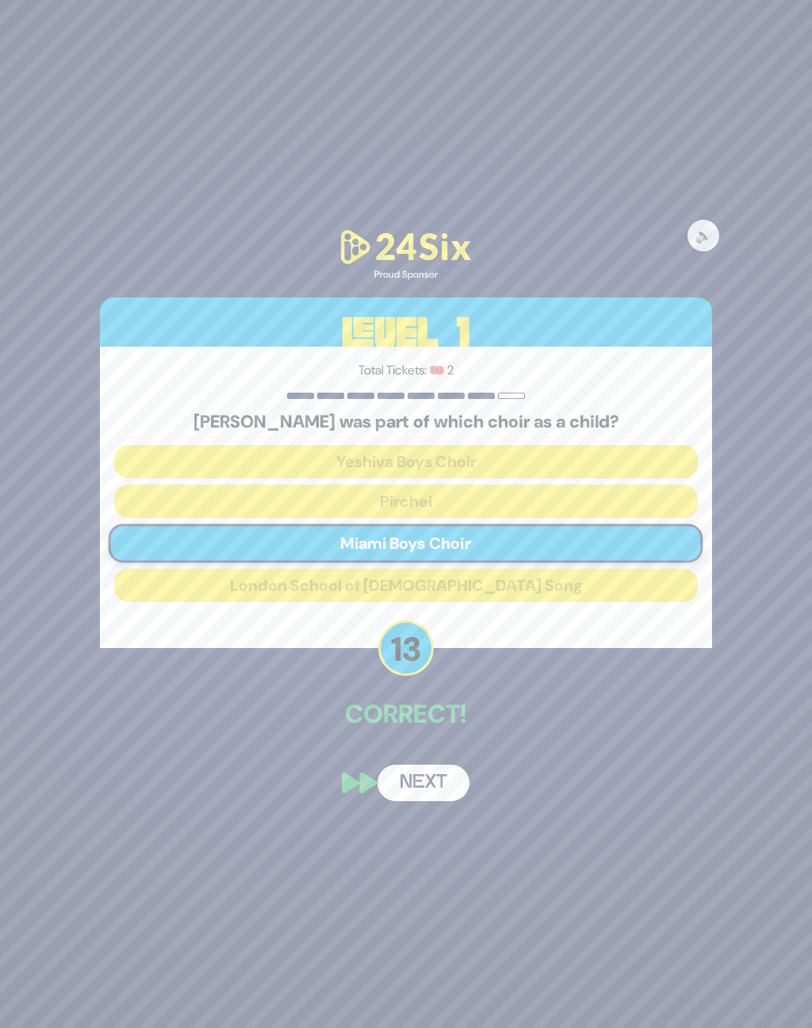
click at [422, 801] on button "Next" at bounding box center [424, 783] width 92 height 36
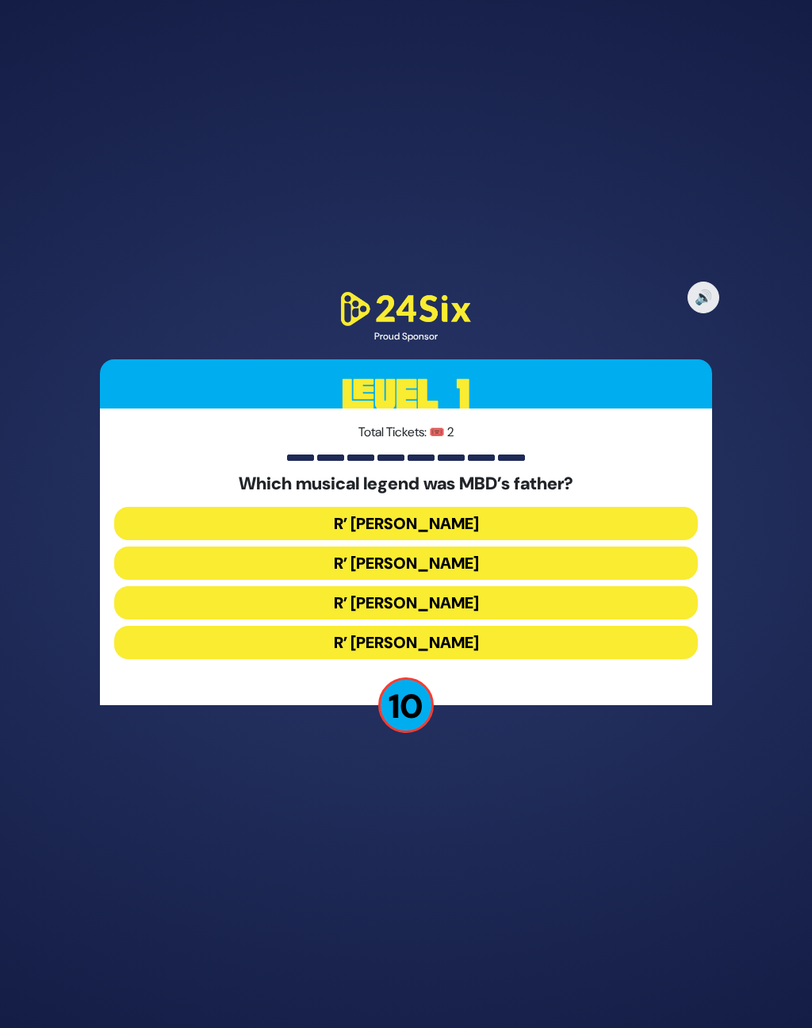
click at [486, 529] on button "R’ [PERSON_NAME]" at bounding box center [405, 523] width 583 height 33
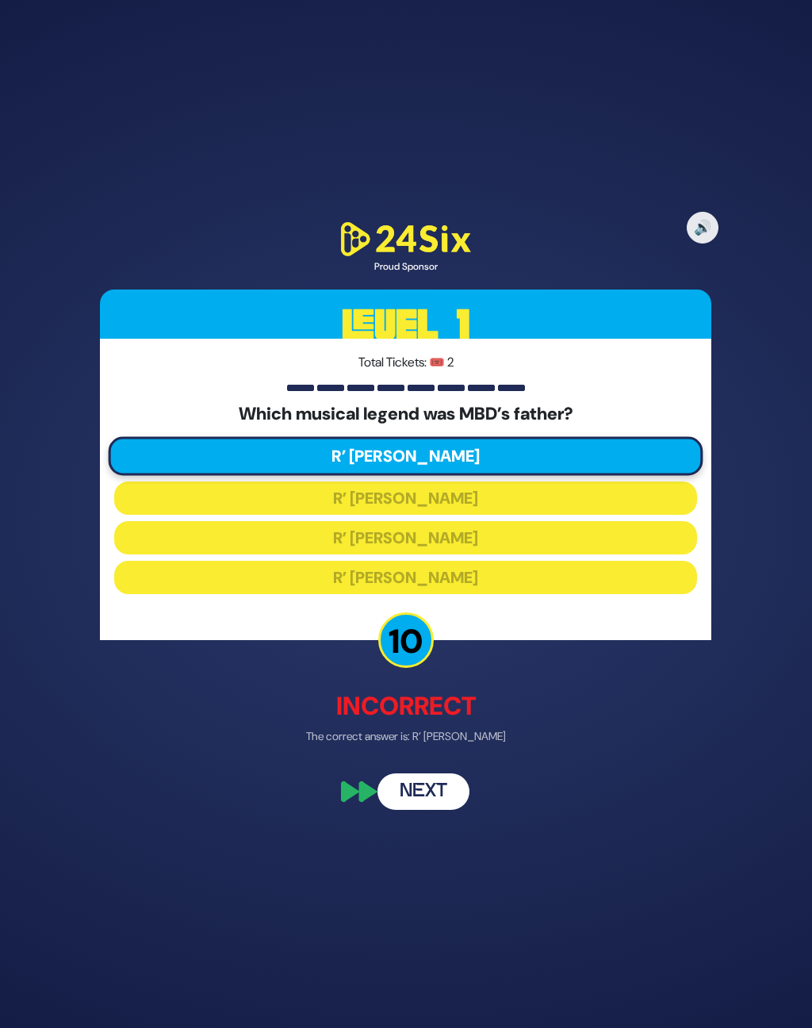
click at [416, 803] on button "Next" at bounding box center [424, 791] width 92 height 36
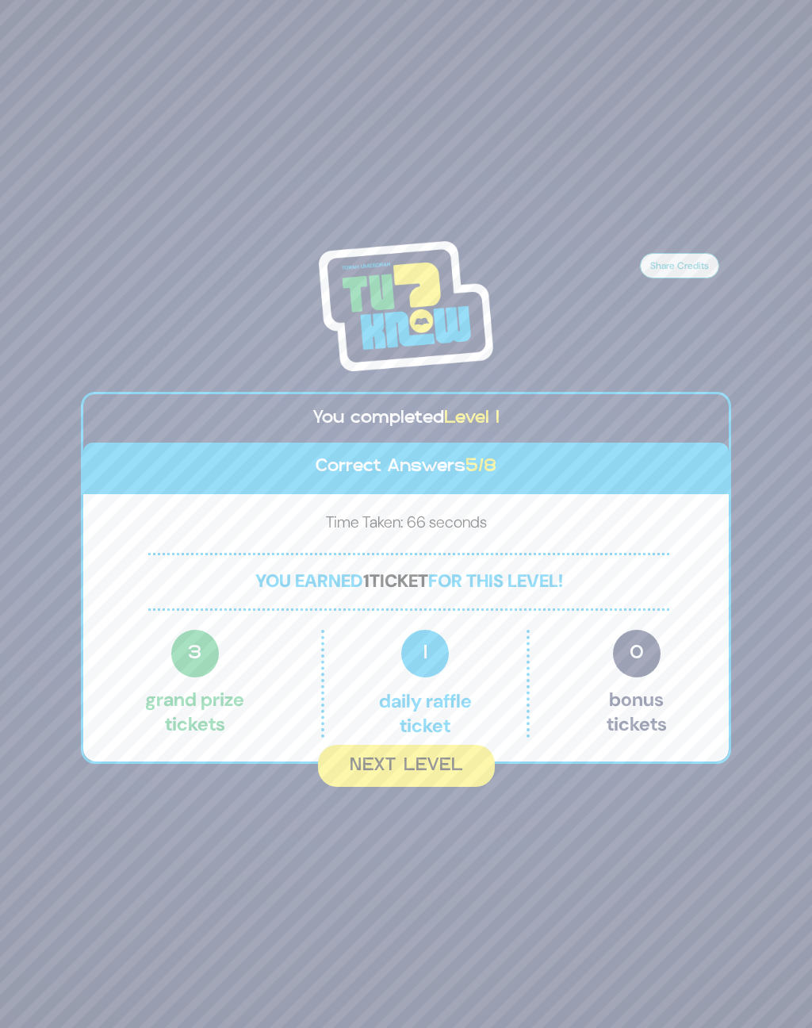
click at [420, 784] on button "Next Level" at bounding box center [406, 766] width 177 height 42
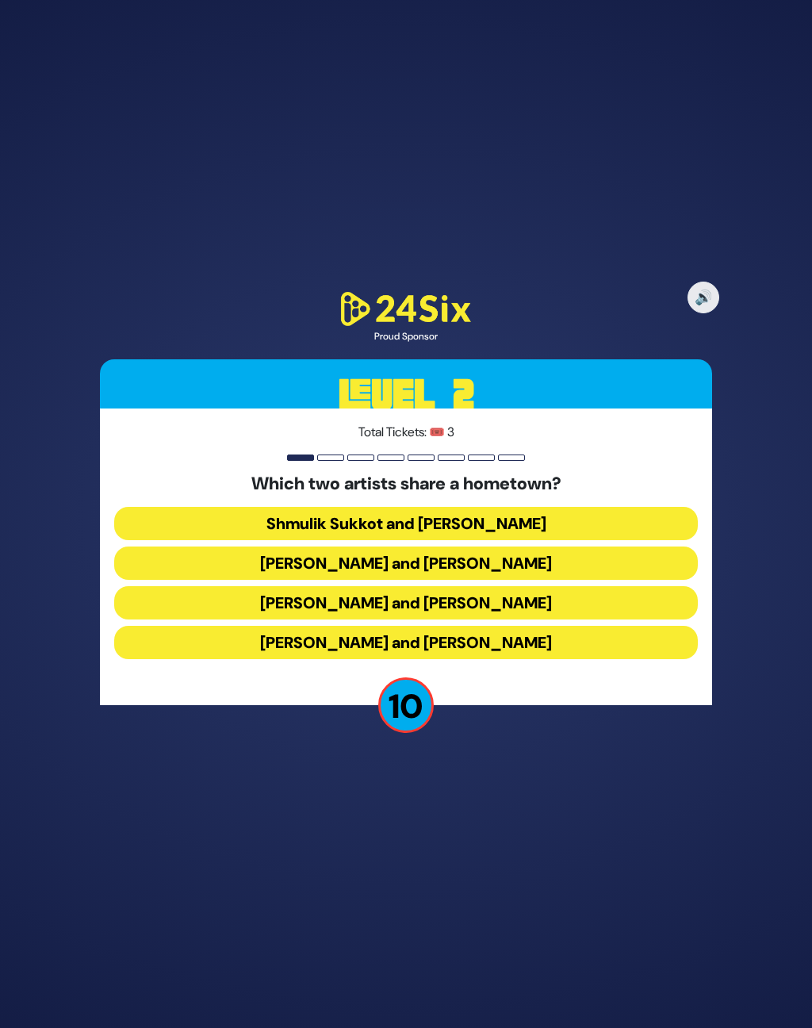
click at [201, 575] on button "[PERSON_NAME] and [PERSON_NAME]" at bounding box center [405, 562] width 583 height 33
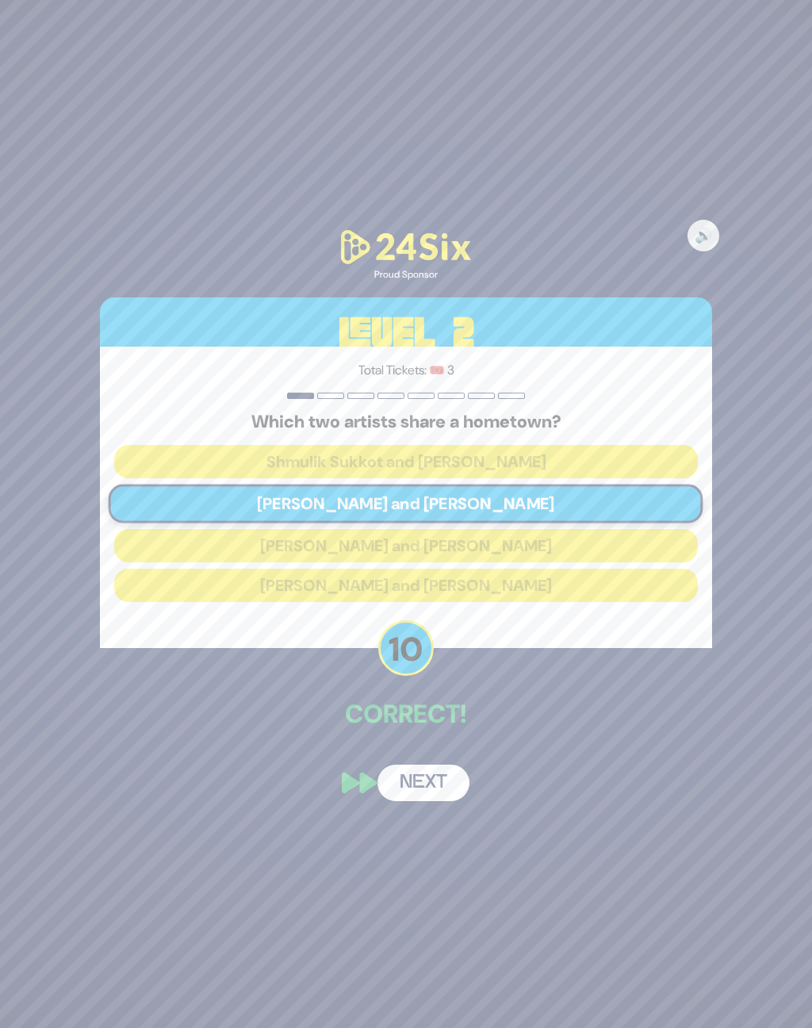
click at [401, 797] on button "Next" at bounding box center [424, 783] width 92 height 36
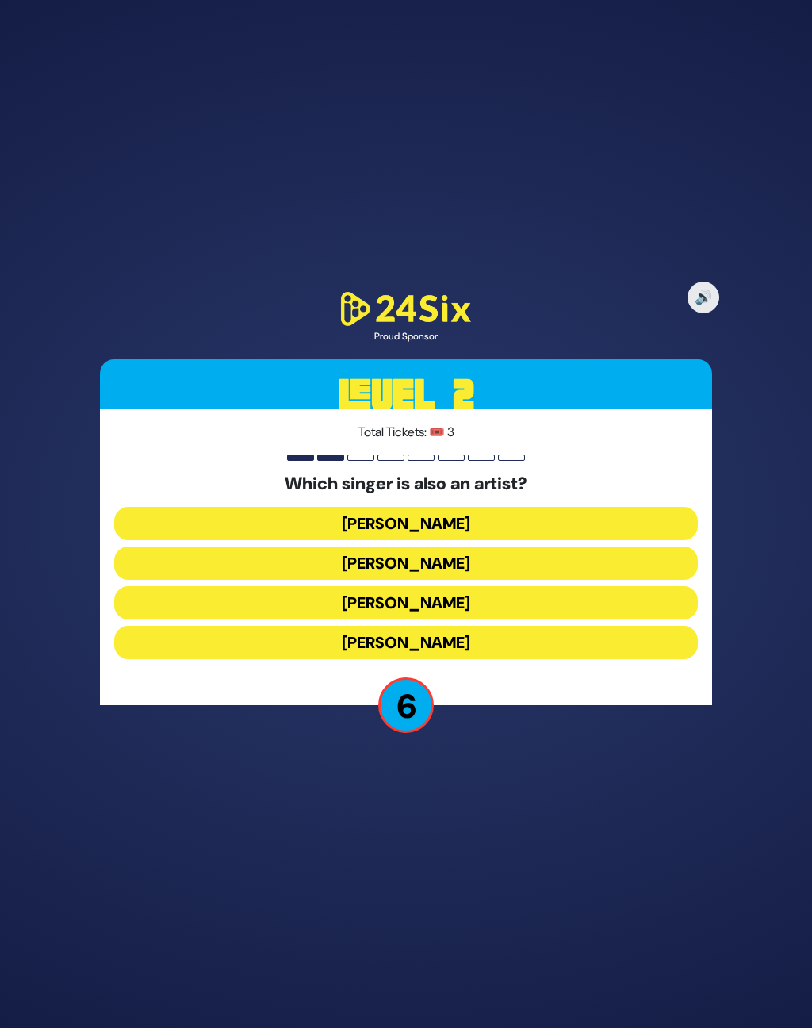
click at [471, 540] on button "[PERSON_NAME]" at bounding box center [405, 523] width 583 height 33
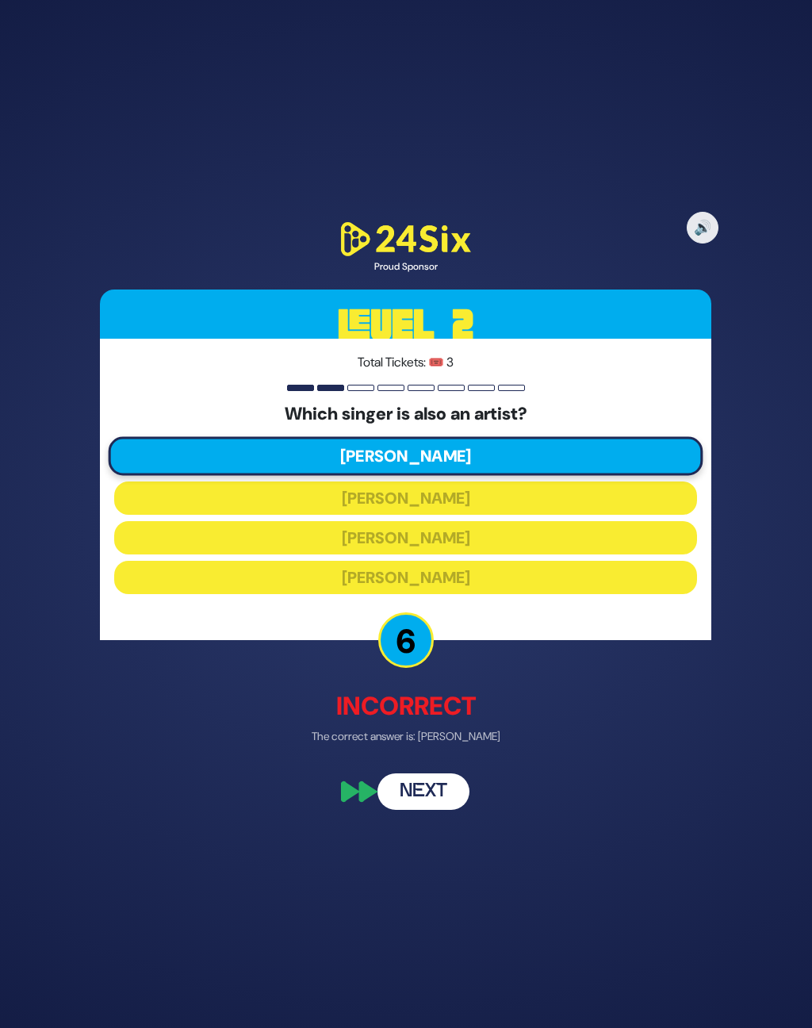
click at [429, 809] on button "Next" at bounding box center [424, 791] width 92 height 36
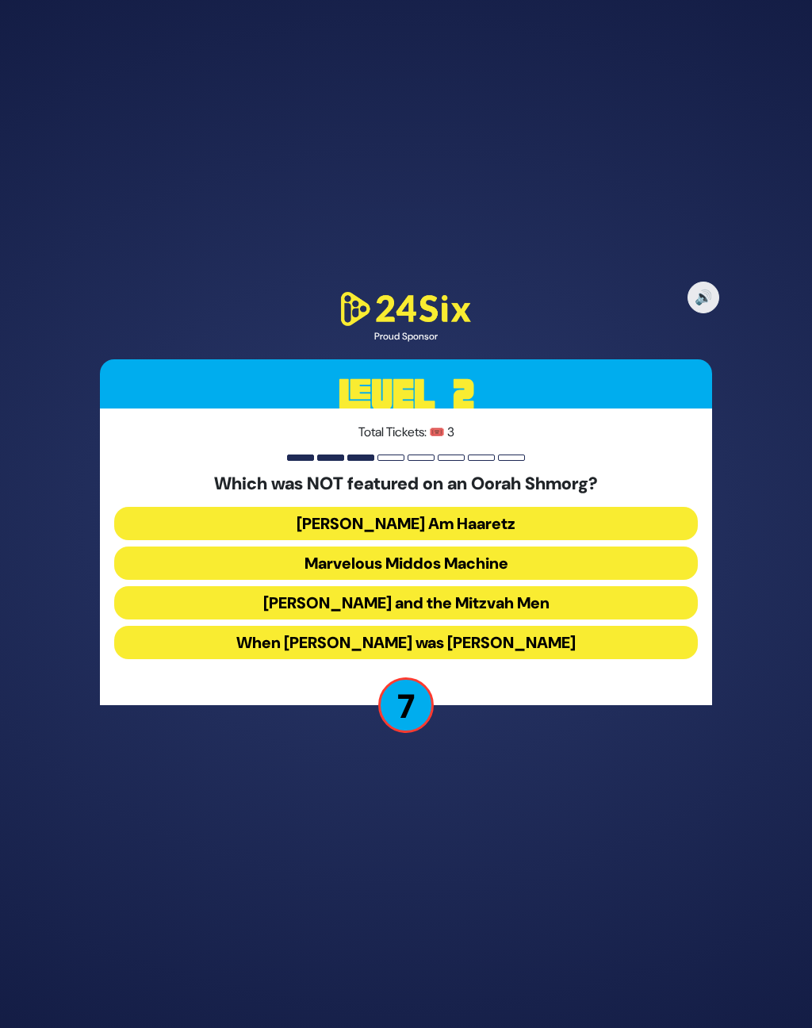
click at [424, 613] on button "[PERSON_NAME] and the Mitzvah Men" at bounding box center [405, 602] width 583 height 33
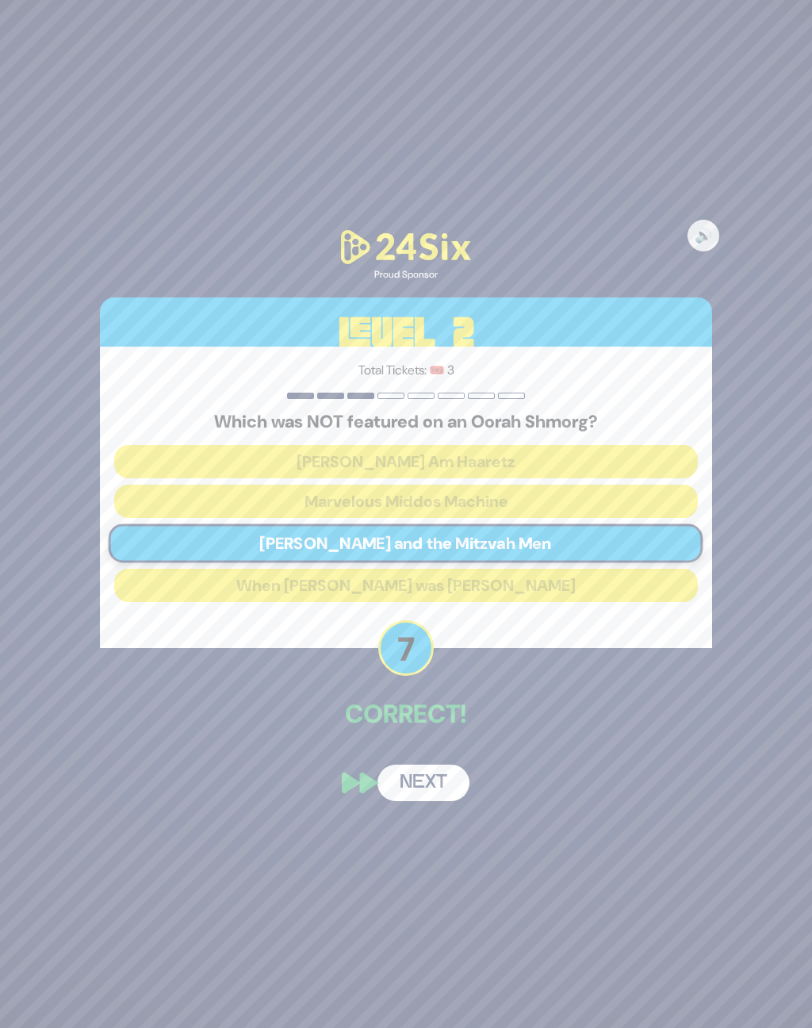
click at [412, 799] on button "Next" at bounding box center [424, 783] width 92 height 36
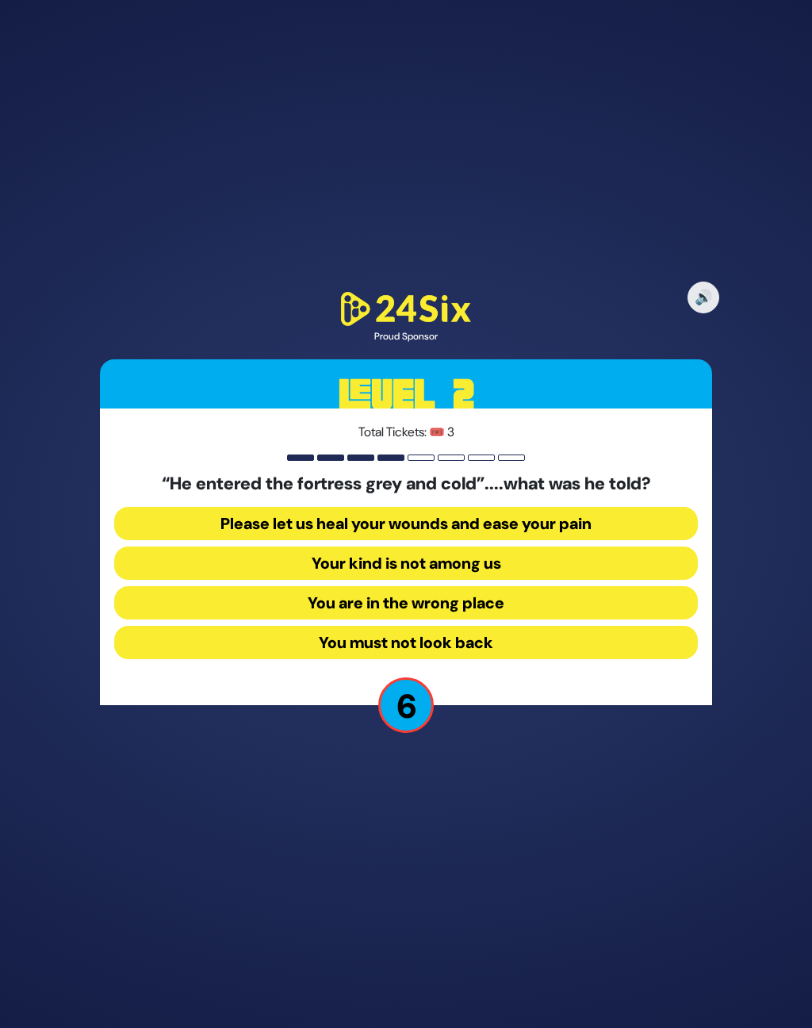
click at [477, 658] on button "You must not look back" at bounding box center [405, 642] width 583 height 33
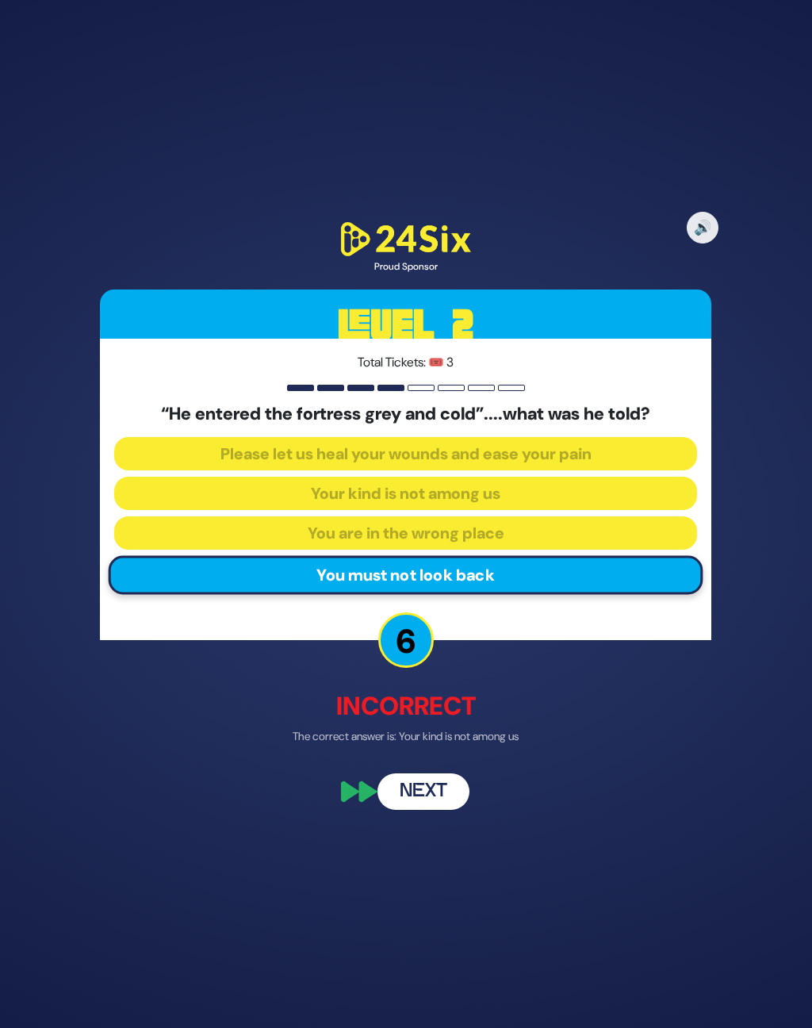
click at [409, 805] on button "Next" at bounding box center [424, 791] width 92 height 36
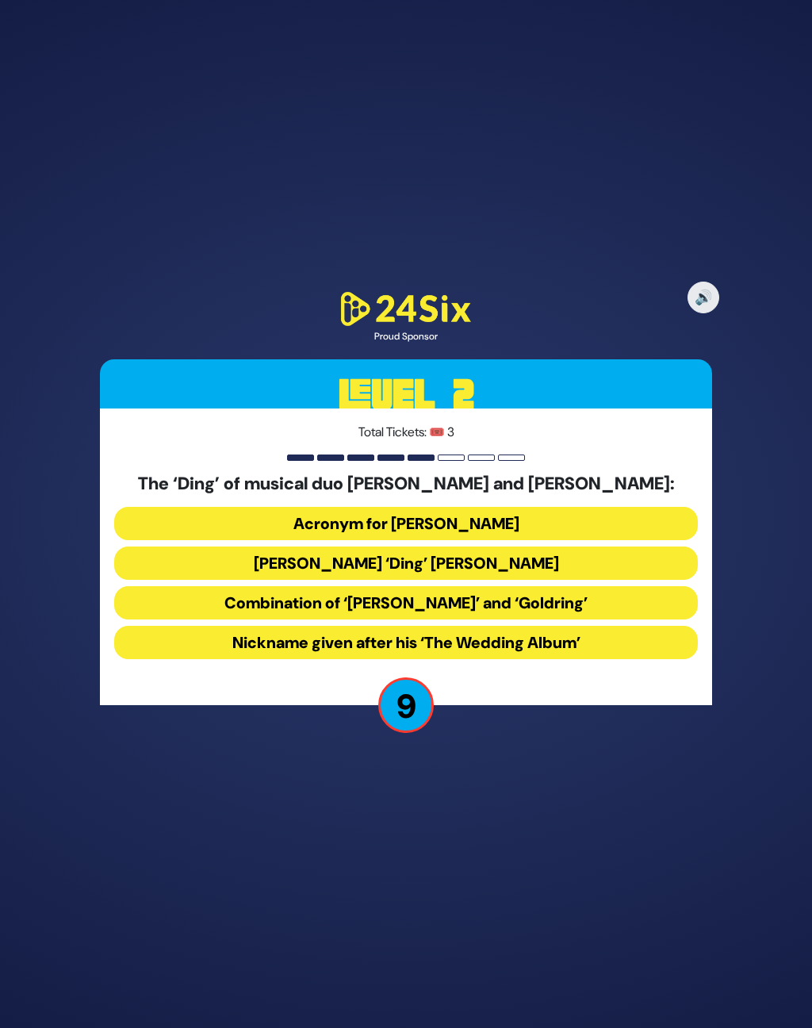
click at [454, 539] on button "Acronym for [PERSON_NAME]" at bounding box center [405, 523] width 583 height 33
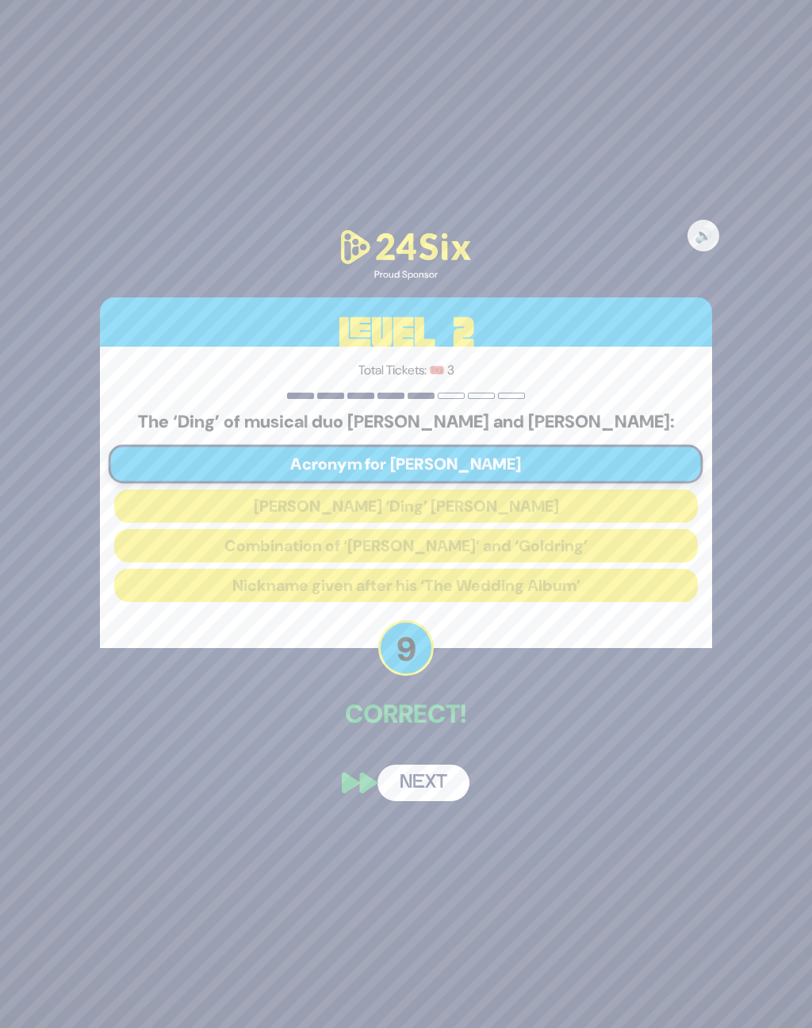
click at [407, 792] on button "Next" at bounding box center [424, 783] width 92 height 36
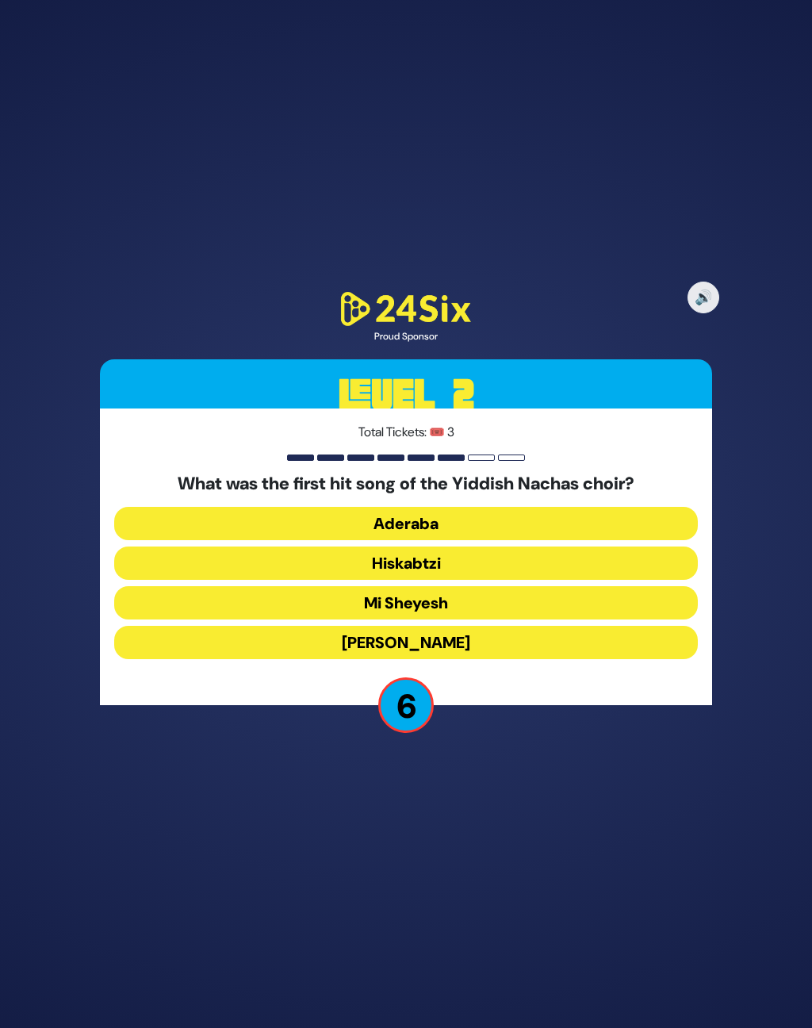
click at [451, 531] on button "Aderaba" at bounding box center [405, 523] width 583 height 33
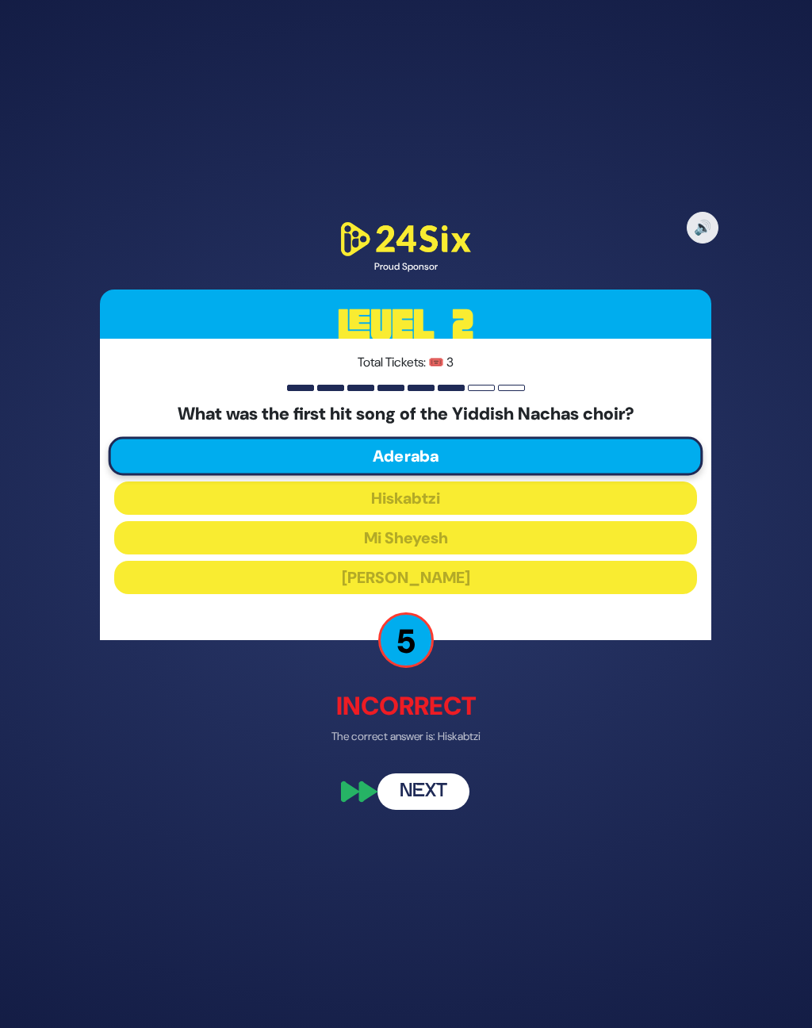
click at [419, 796] on button "Next" at bounding box center [424, 791] width 92 height 36
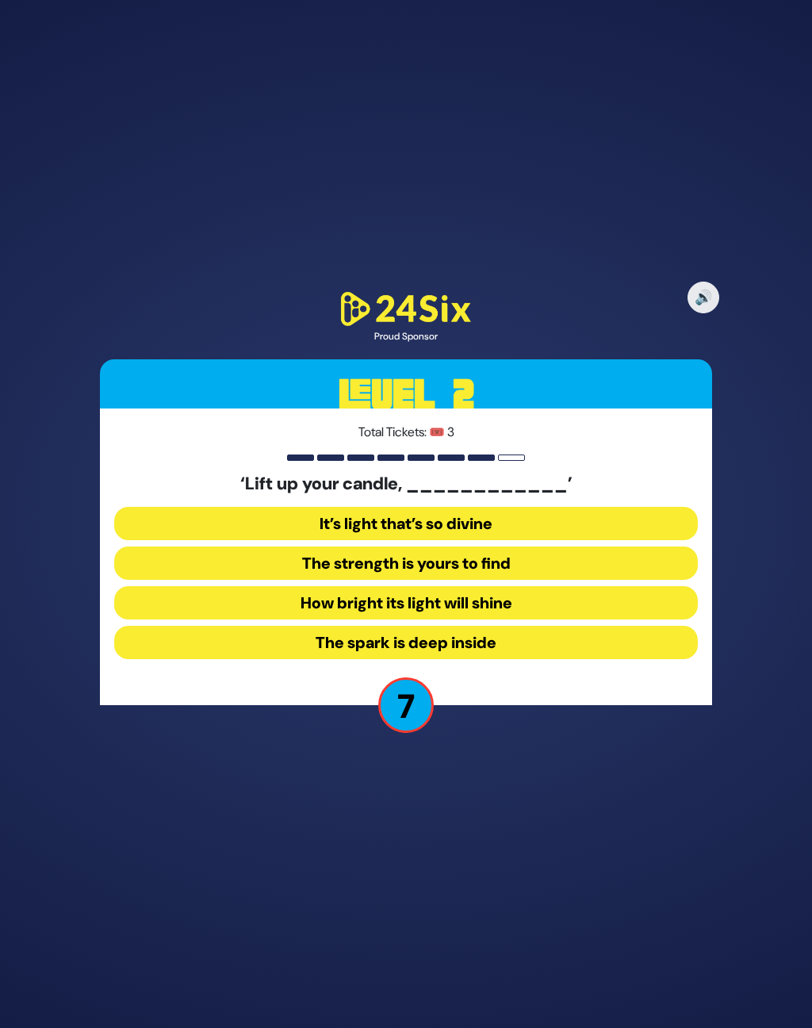
click at [463, 540] on button "It’s light that’s so divine" at bounding box center [405, 523] width 583 height 33
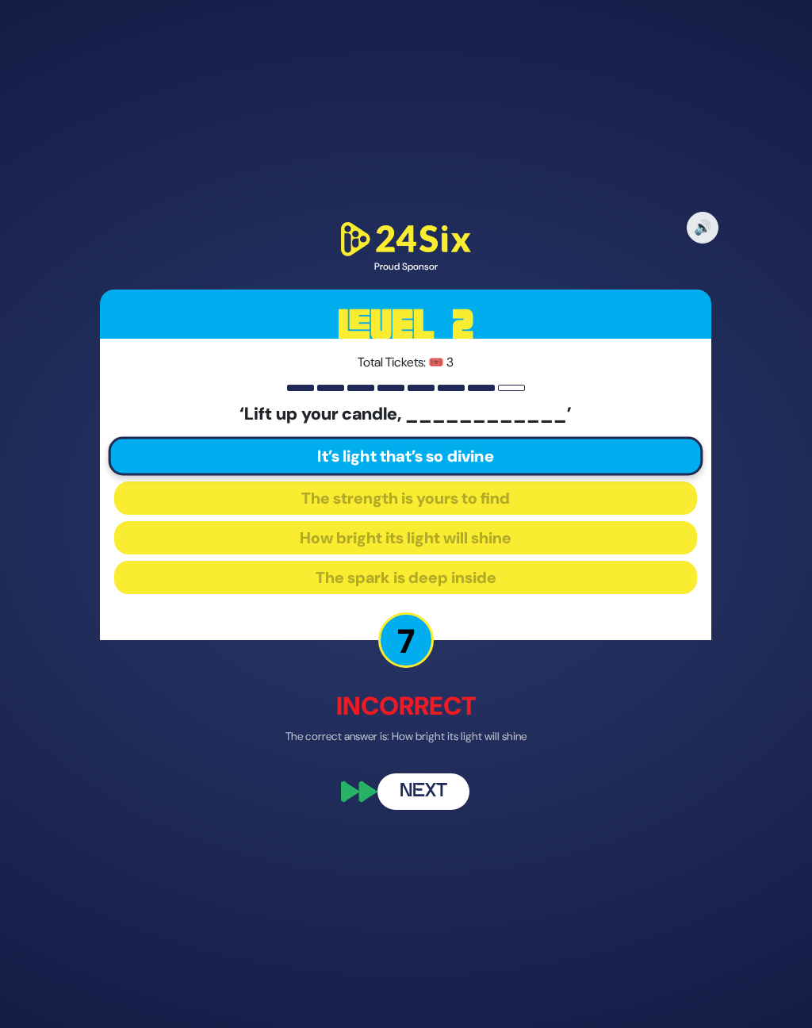
click at [420, 800] on button "Next" at bounding box center [424, 791] width 92 height 36
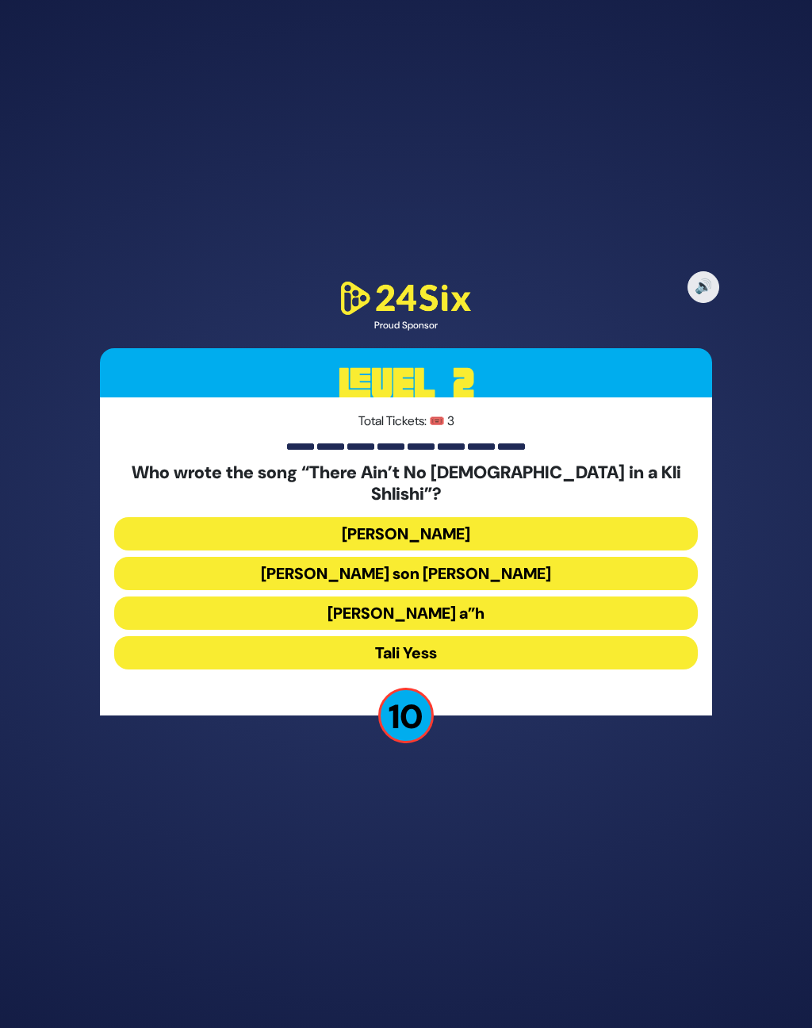
click at [560, 577] on button "[PERSON_NAME] son [PERSON_NAME]" at bounding box center [405, 573] width 583 height 33
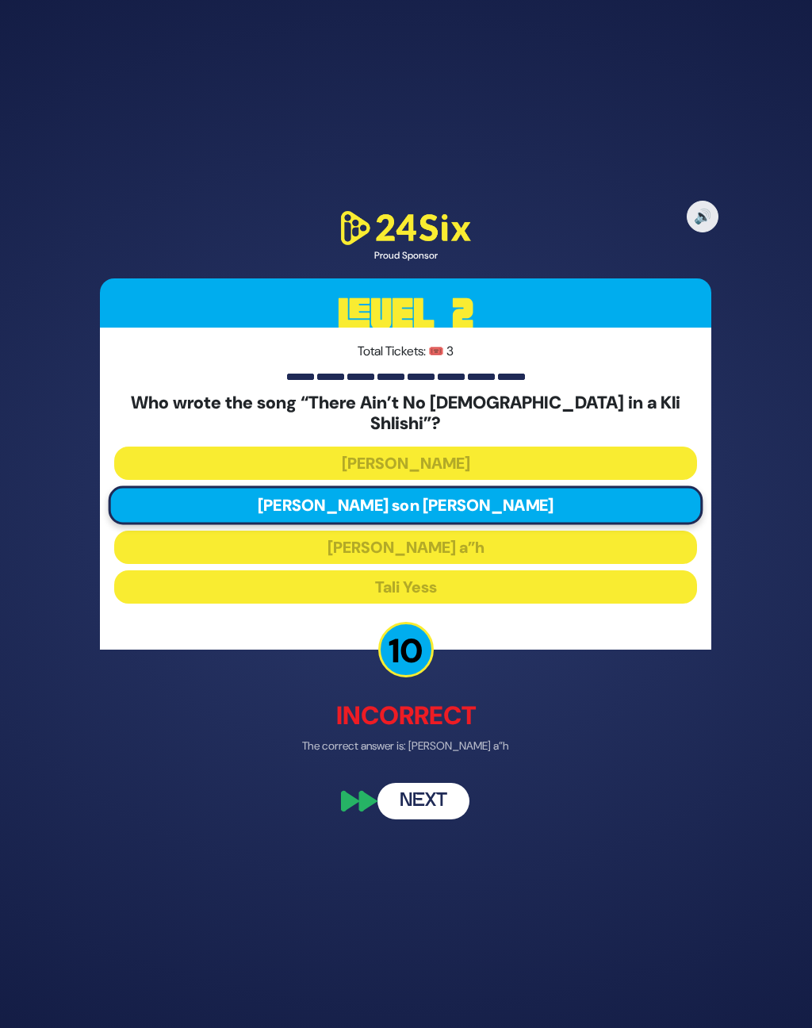
click at [418, 789] on button "Next" at bounding box center [424, 802] width 92 height 36
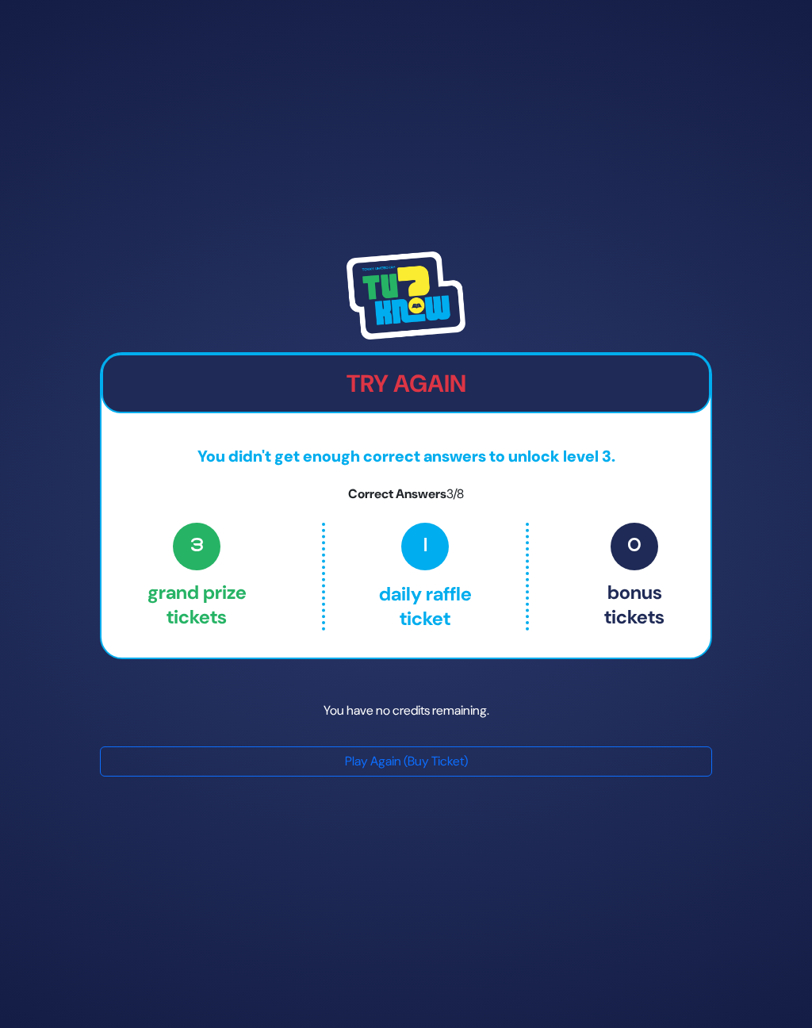
click at [314, 777] on button "Play Again (Buy Ticket)" at bounding box center [406, 761] width 612 height 30
